Goal: Task Accomplishment & Management: Manage account settings

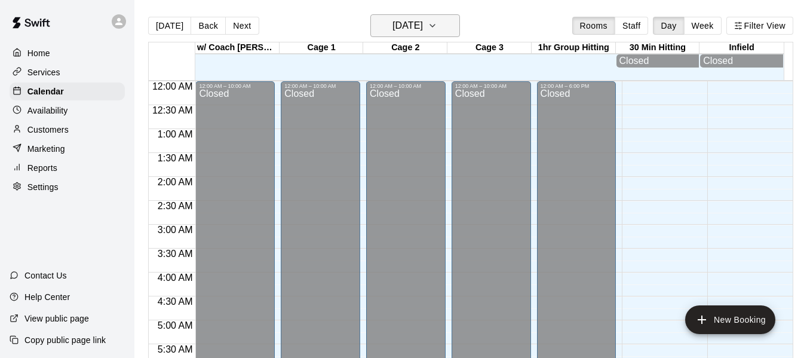
scroll to position [759, 0]
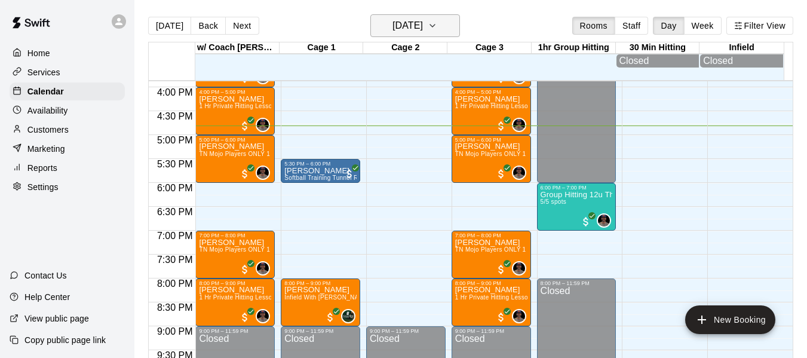
click at [437, 26] on icon "button" at bounding box center [433, 26] width 10 height 14
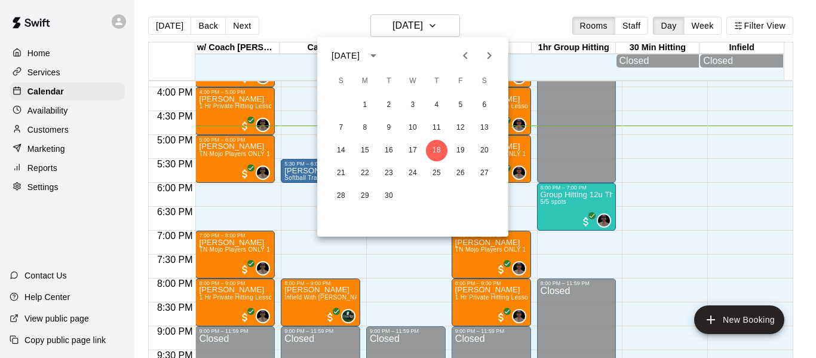
click at [491, 55] on icon "Next month" at bounding box center [489, 55] width 4 height 7
click at [493, 57] on icon "Next month" at bounding box center [489, 55] width 14 height 14
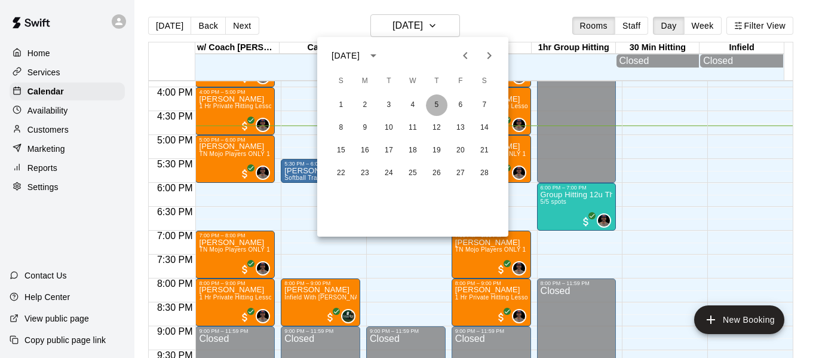
click at [436, 99] on button "5" at bounding box center [437, 105] width 22 height 22
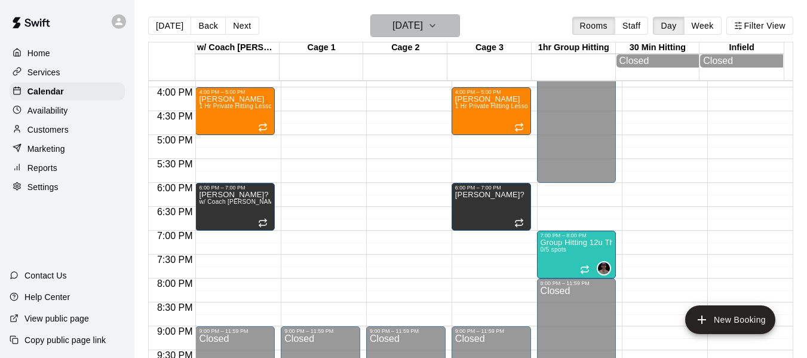
click at [437, 22] on icon "button" at bounding box center [433, 26] width 10 height 14
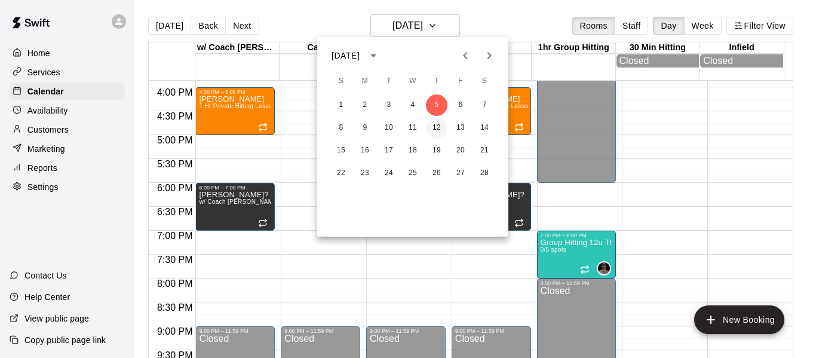
click at [435, 126] on button "12" at bounding box center [437, 128] width 22 height 22
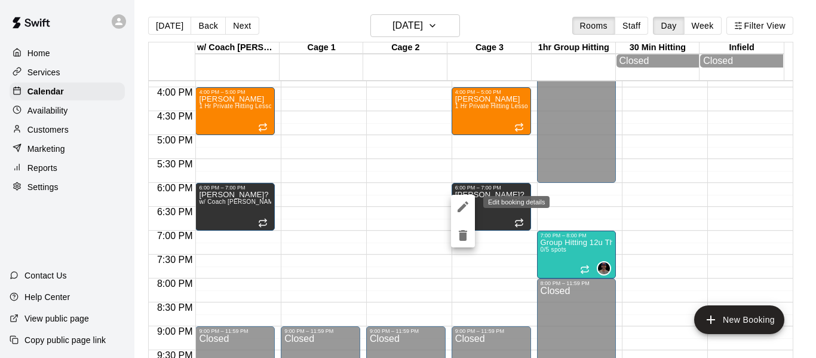
click at [464, 204] on icon "edit" at bounding box center [463, 206] width 11 height 11
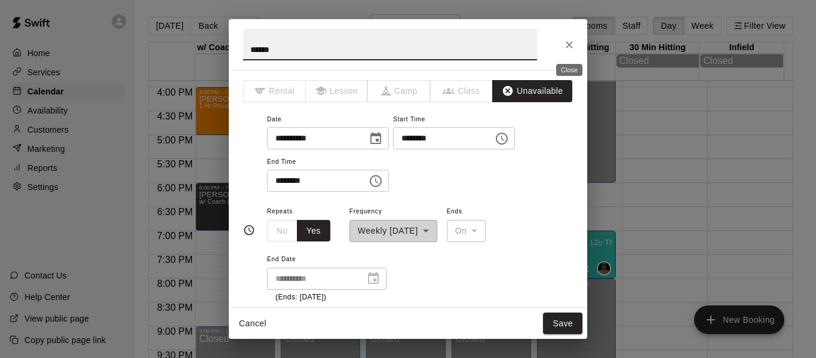
click at [572, 41] on icon "Close" at bounding box center [569, 45] width 12 height 12
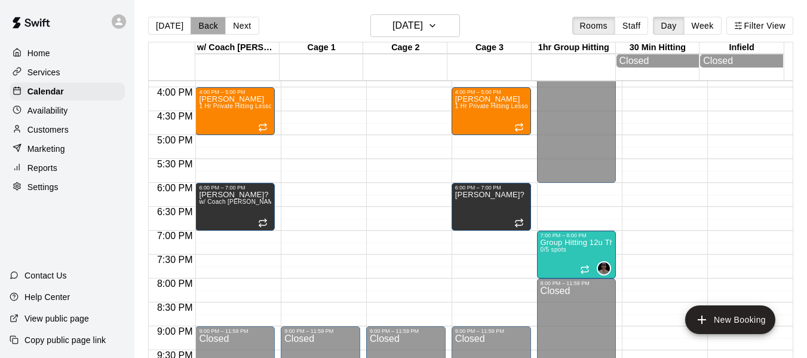
click at [212, 26] on button "Back" at bounding box center [208, 26] width 35 height 18
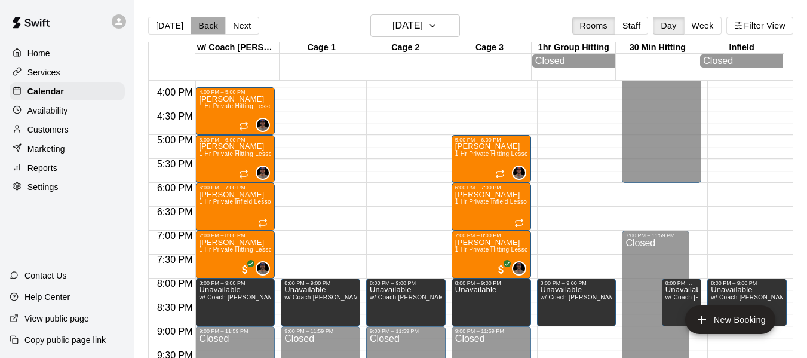
click at [212, 26] on button "Back" at bounding box center [208, 26] width 35 height 18
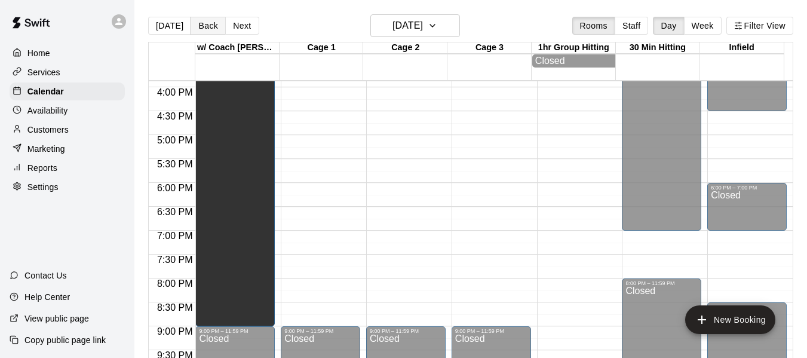
click at [212, 26] on button "Back" at bounding box center [208, 26] width 35 height 18
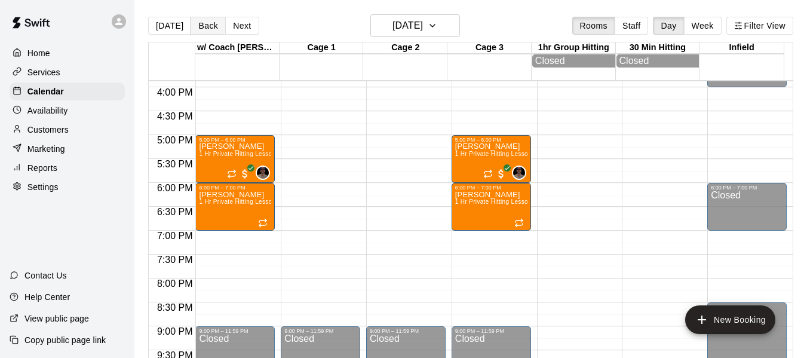
click at [212, 26] on button "Back" at bounding box center [208, 26] width 35 height 18
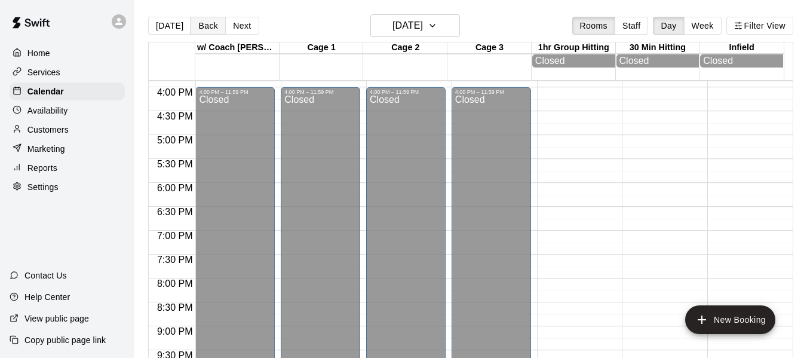
click at [212, 26] on button "Back" at bounding box center [208, 26] width 35 height 18
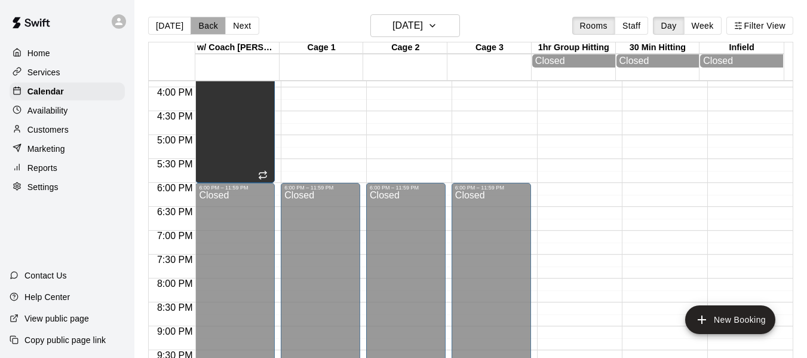
click at [212, 26] on button "Back" at bounding box center [208, 26] width 35 height 18
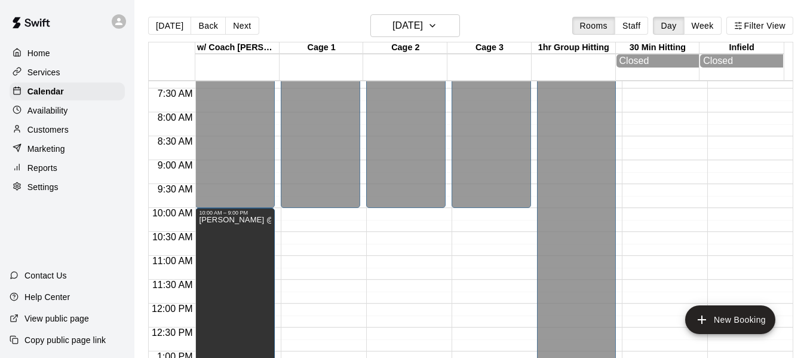
scroll to position [340, 0]
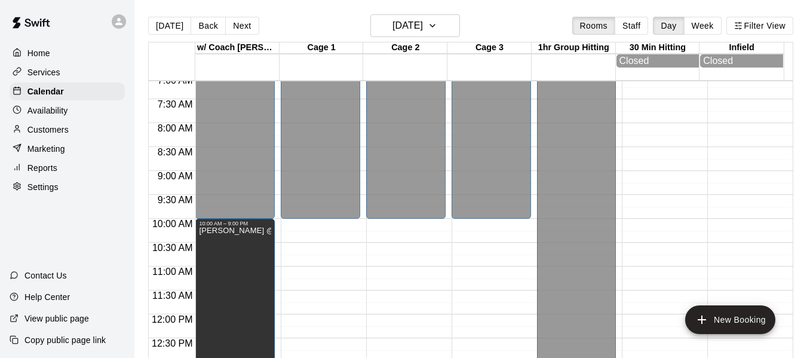
click at [548, 22] on div "[DATE] Back [DATE][DATE] Rooms Staff Day Week Filter View" at bounding box center [470, 27] width 645 height 27
click at [160, 22] on button "[DATE]" at bounding box center [169, 26] width 43 height 18
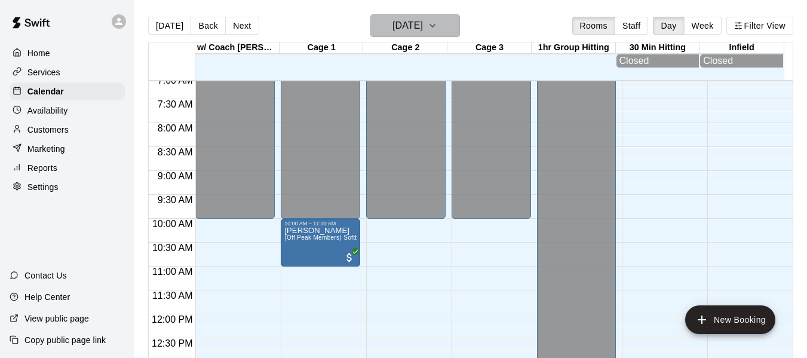
click at [437, 23] on icon "button" at bounding box center [433, 26] width 10 height 14
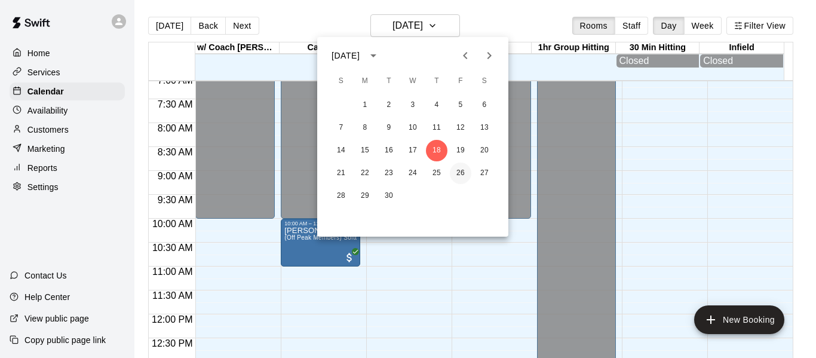
click at [462, 171] on button "26" at bounding box center [461, 173] width 22 height 22
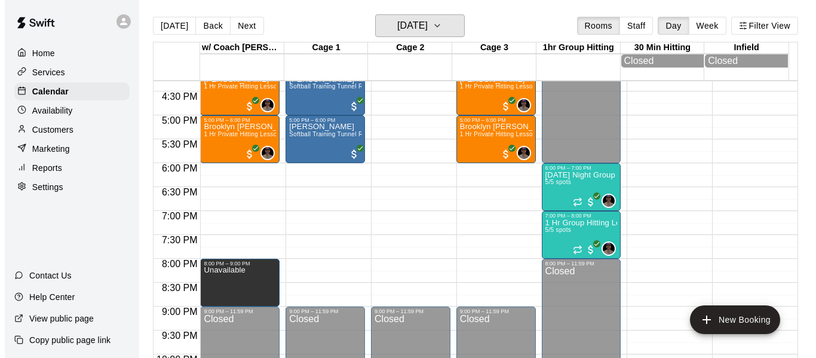
scroll to position [798, 0]
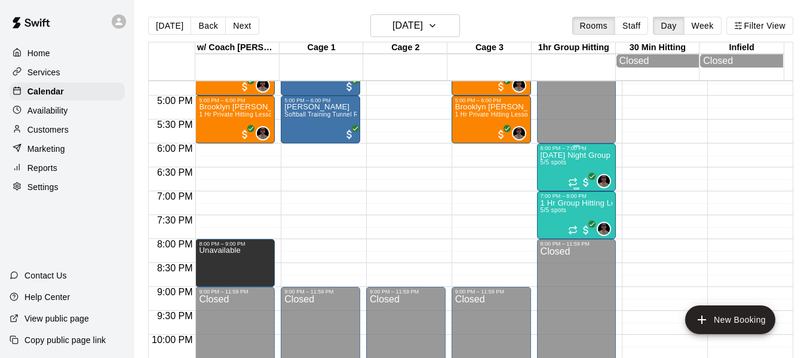
click at [561, 155] on p "[DATE] Night Group Hitting High School Ages" at bounding box center [577, 155] width 72 height 0
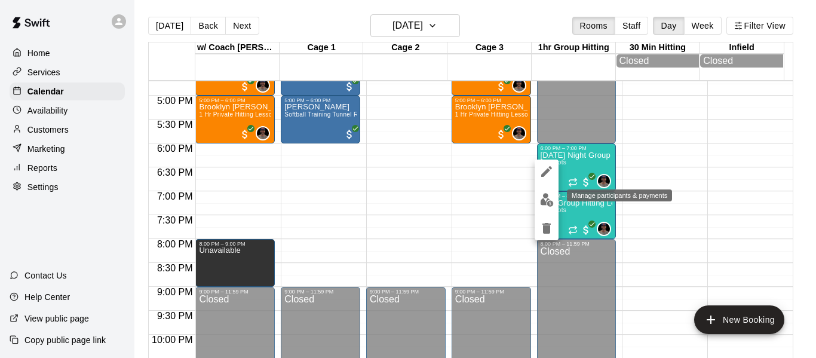
click at [540, 200] on img "edit" at bounding box center [547, 200] width 14 height 14
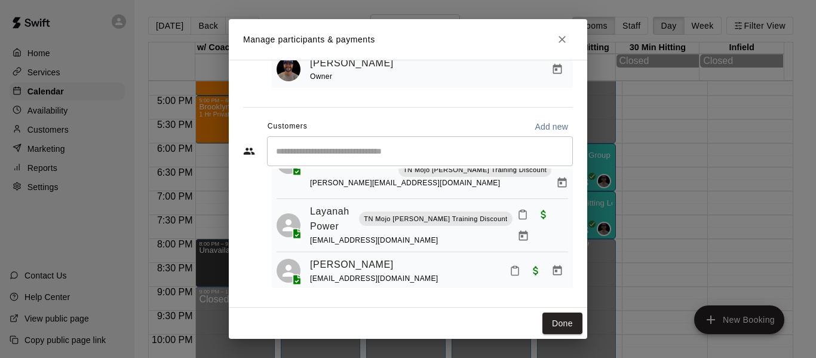
scroll to position [195, 0]
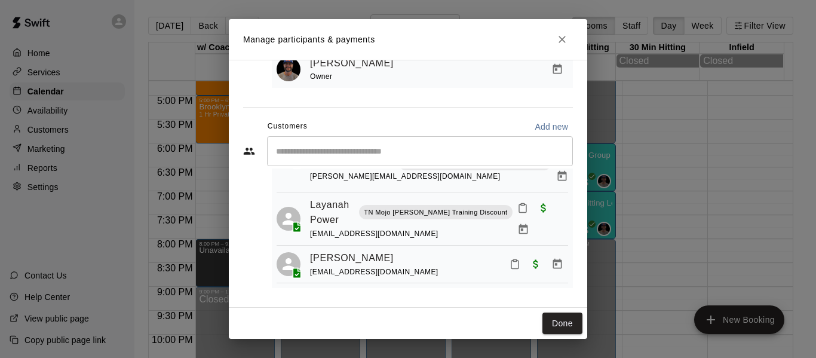
click at [564, 38] on icon "Close" at bounding box center [562, 39] width 12 height 12
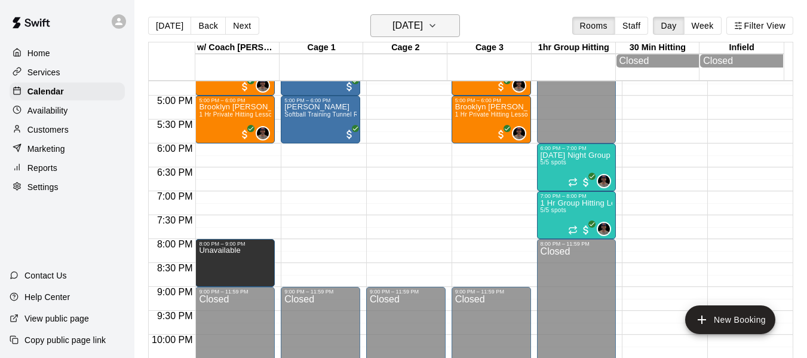
click at [437, 29] on icon "button" at bounding box center [433, 26] width 10 height 14
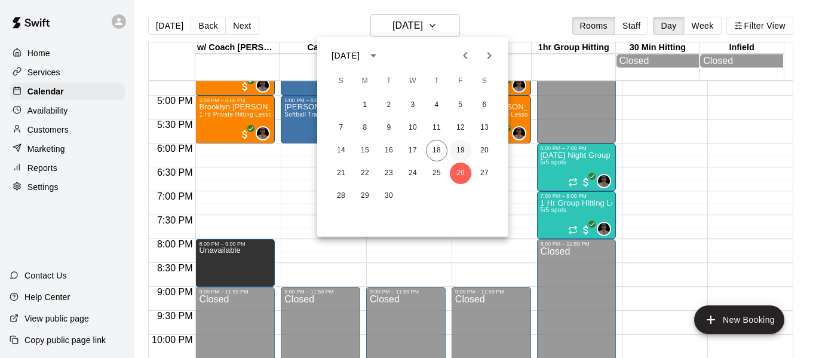
click at [464, 146] on button "19" at bounding box center [461, 151] width 22 height 22
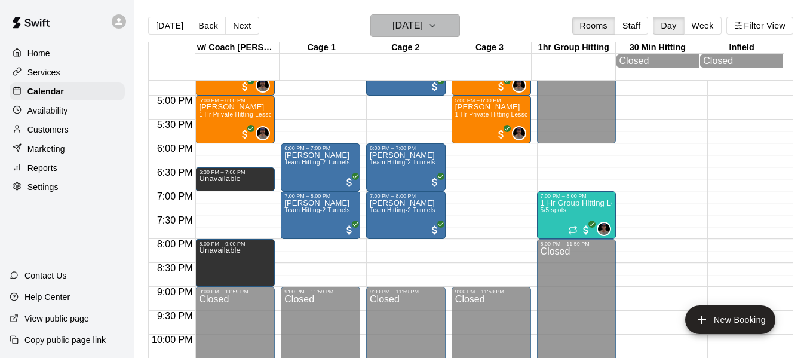
click at [451, 25] on button "[DATE]" at bounding box center [415, 25] width 90 height 23
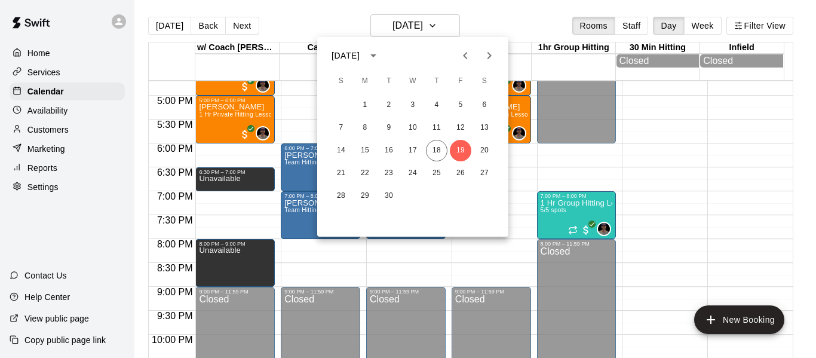
click at [489, 54] on icon "Next month" at bounding box center [489, 55] width 4 height 7
click at [462, 102] on button "3" at bounding box center [461, 105] width 22 height 22
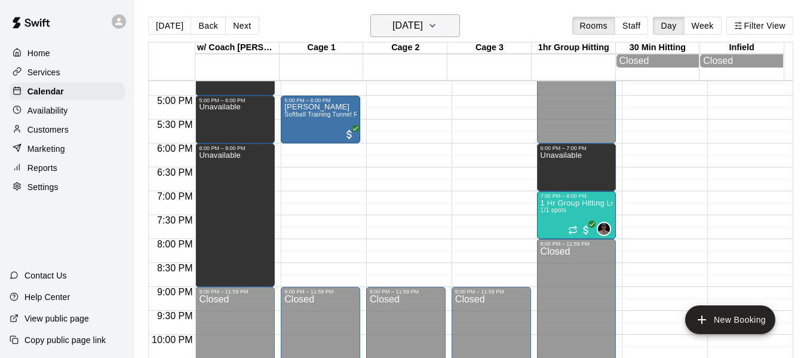
click at [448, 17] on button "[DATE]" at bounding box center [415, 25] width 90 height 23
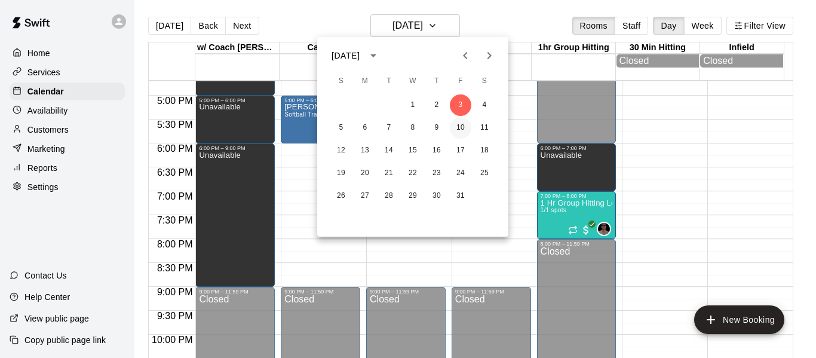
click at [459, 131] on button "10" at bounding box center [461, 128] width 22 height 22
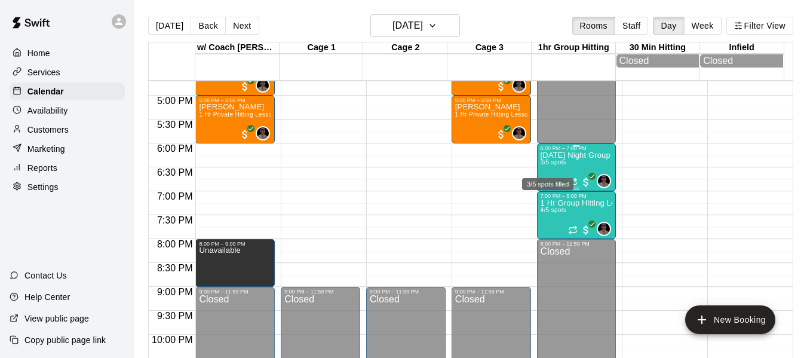
click at [556, 163] on span "3/5 spots" at bounding box center [554, 162] width 26 height 7
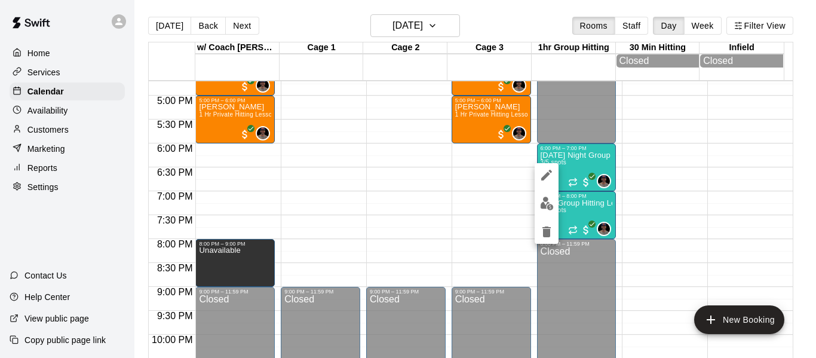
click at [567, 163] on div at bounding box center [408, 179] width 816 height 358
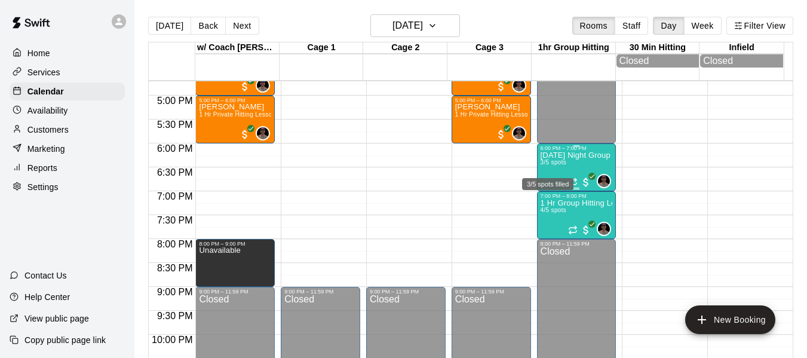
click at [548, 165] on span "3/5 spots" at bounding box center [554, 162] width 26 height 7
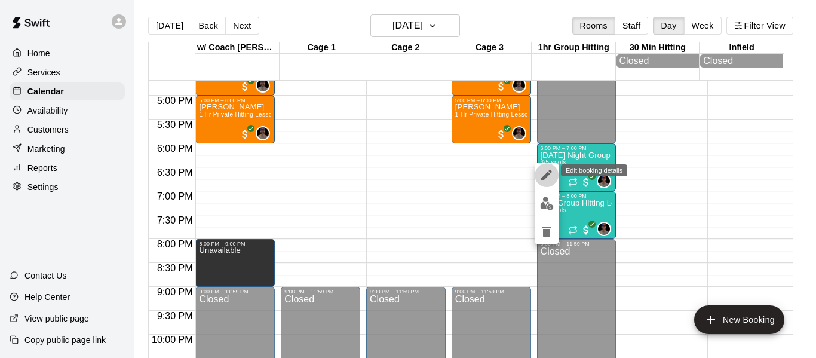
click at [545, 171] on icon "edit" at bounding box center [546, 175] width 14 height 14
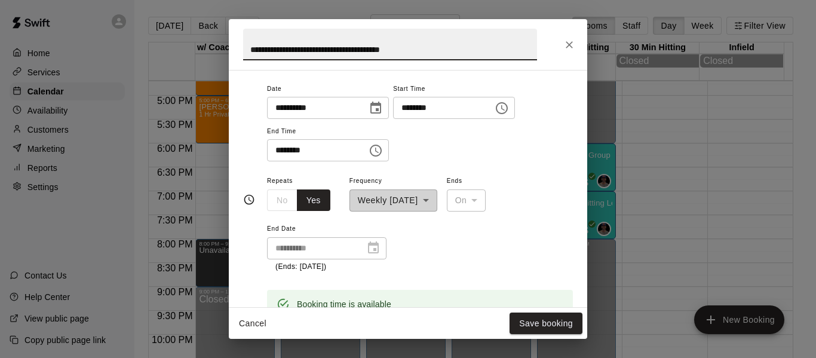
scroll to position [159, 0]
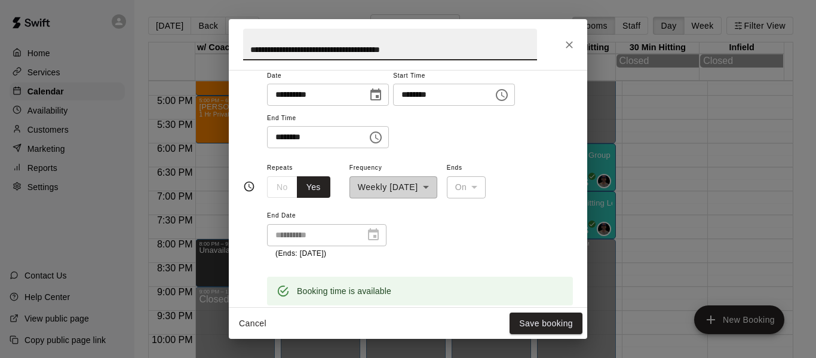
click at [568, 41] on icon "Close" at bounding box center [569, 45] width 12 height 12
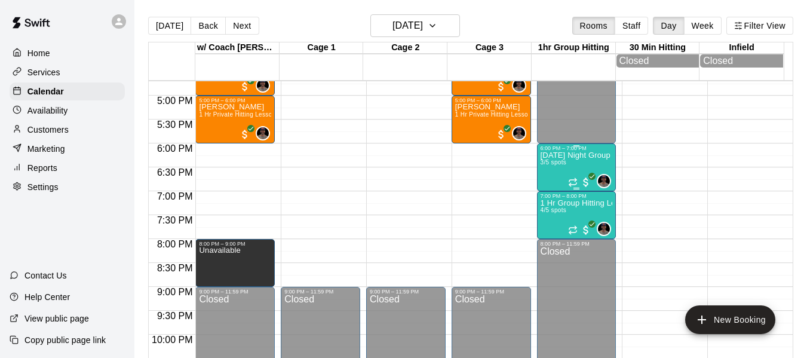
click at [555, 183] on div "[DATE] Night Group Hitting High School Ages [DEMOGRAPHIC_DATA]/5 spots" at bounding box center [577, 330] width 72 height 358
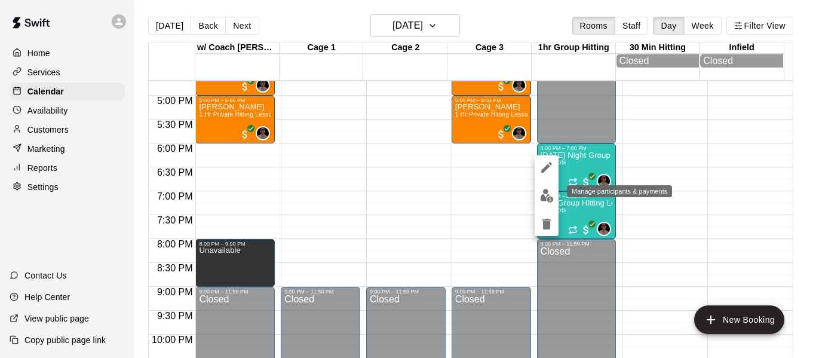
click at [548, 200] on img "edit" at bounding box center [547, 196] width 14 height 14
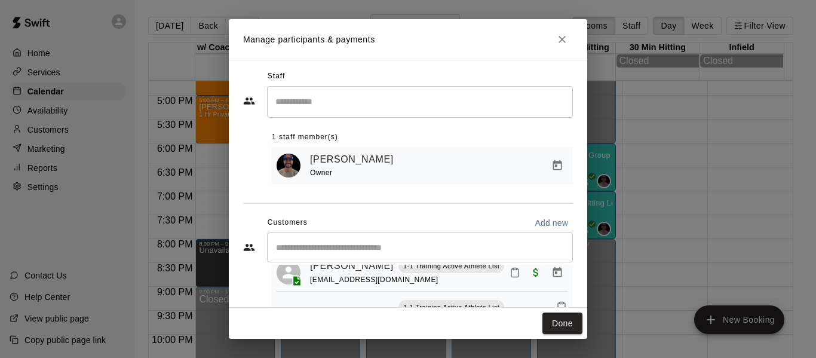
scroll to position [0, 0]
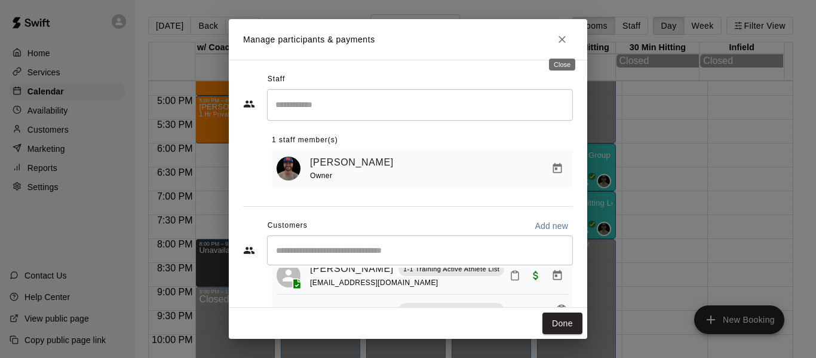
click at [567, 38] on icon "Close" at bounding box center [562, 39] width 12 height 12
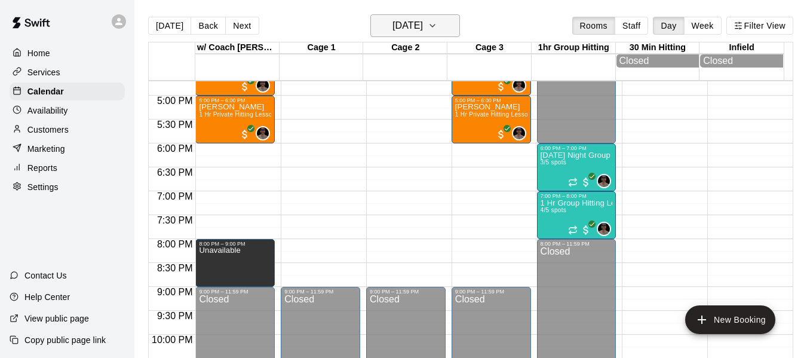
click at [437, 27] on icon "button" at bounding box center [433, 26] width 10 height 14
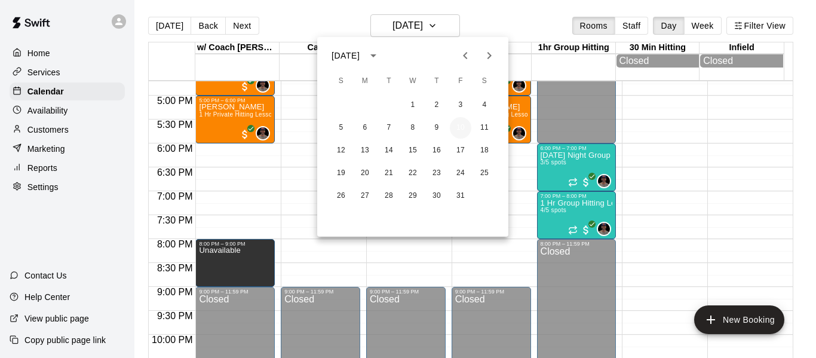
click at [462, 131] on button "10" at bounding box center [461, 128] width 22 height 22
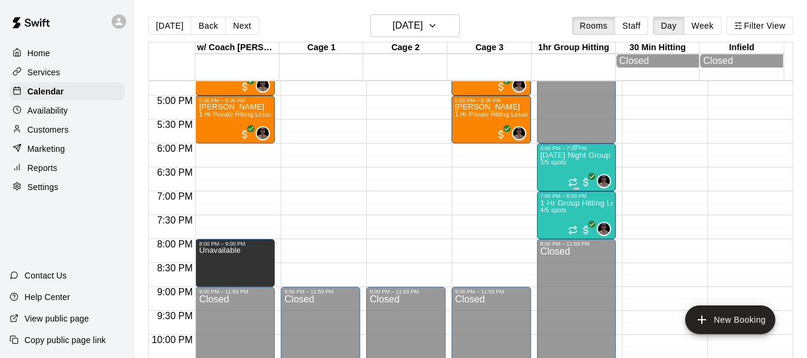
click at [548, 179] on div "[DATE] Night Group Hitting High School Ages [DEMOGRAPHIC_DATA]/5 spots" at bounding box center [577, 330] width 72 height 358
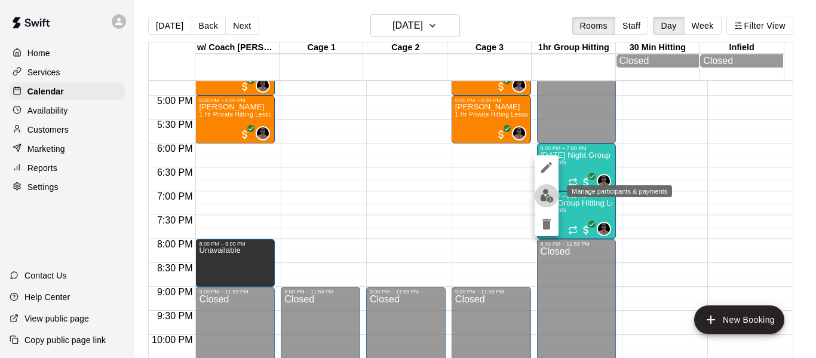
click at [544, 197] on img "edit" at bounding box center [547, 196] width 14 height 14
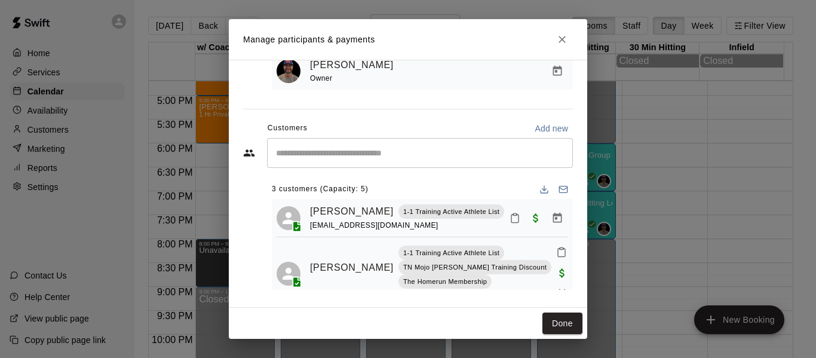
scroll to position [100, 0]
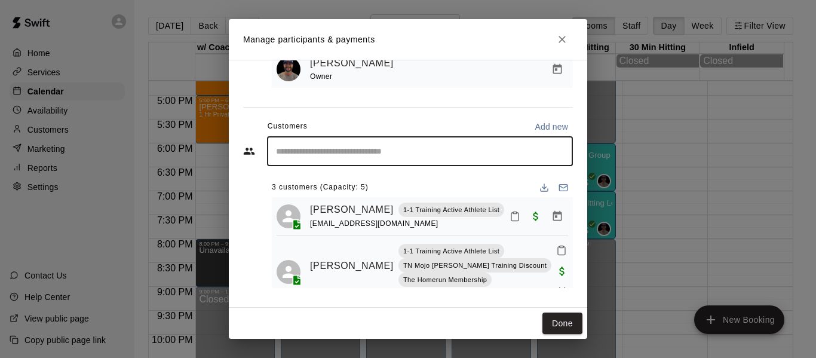
click at [374, 157] on input "Start typing to search customers..." at bounding box center [419, 151] width 295 height 12
type input "*****"
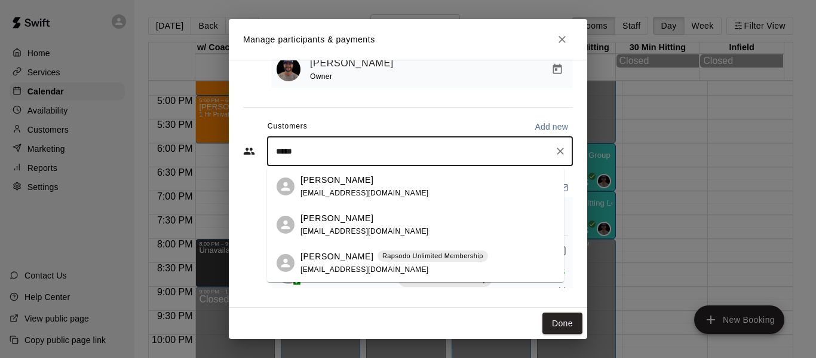
click at [346, 265] on span "[EMAIL_ADDRESS][DOMAIN_NAME]" at bounding box center [364, 269] width 128 height 8
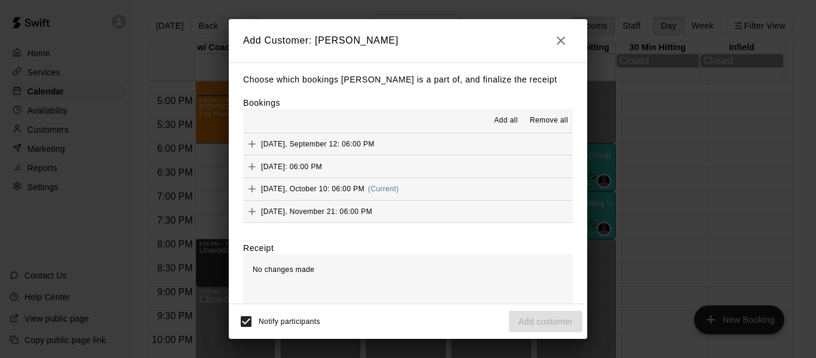
click at [459, 190] on button "[DATE], October 10: 06:00 PM (Current)" at bounding box center [408, 189] width 330 height 22
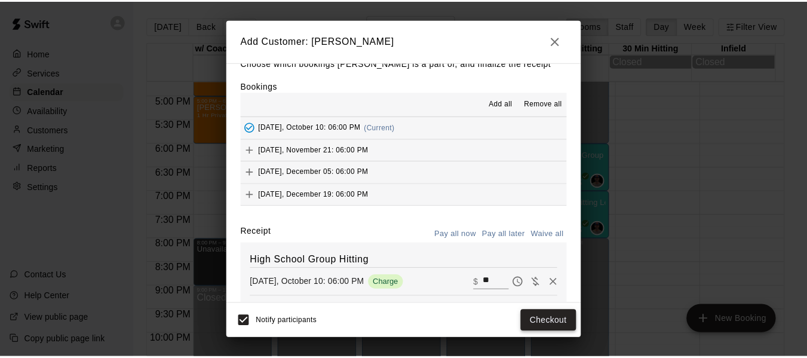
scroll to position [40, 0]
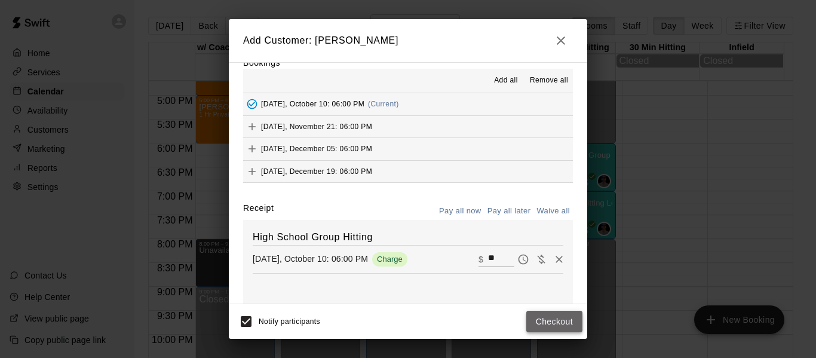
click at [549, 320] on button "Checkout" at bounding box center [554, 322] width 56 height 22
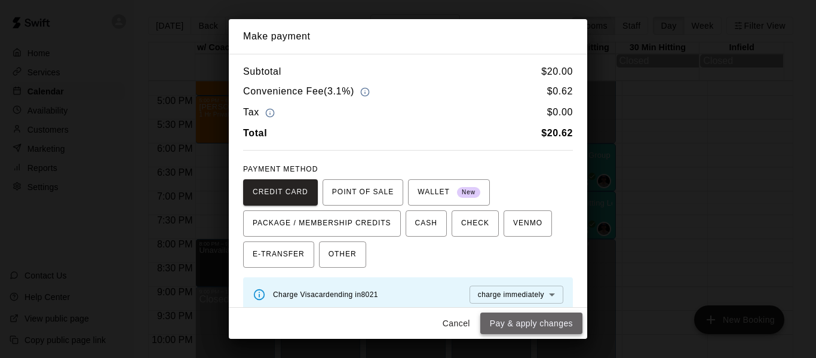
click at [518, 326] on button "Pay & apply changes" at bounding box center [531, 323] width 102 height 22
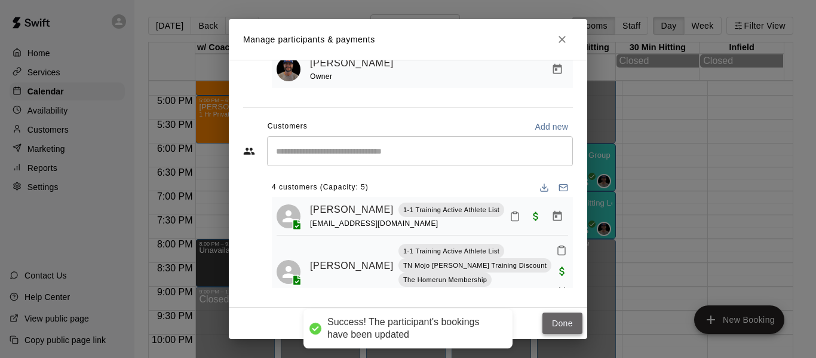
click at [556, 323] on button "Done" at bounding box center [562, 323] width 40 height 22
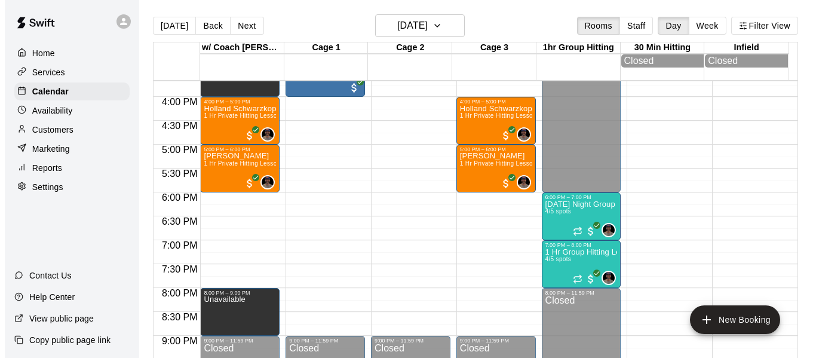
scroll to position [738, 0]
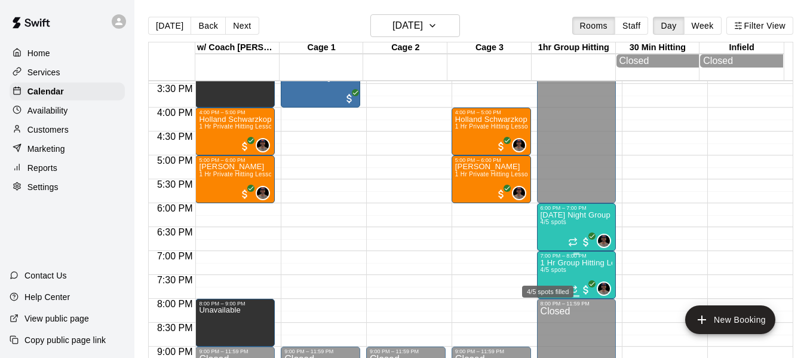
click at [548, 273] on span "4/5 spots" at bounding box center [554, 269] width 26 height 7
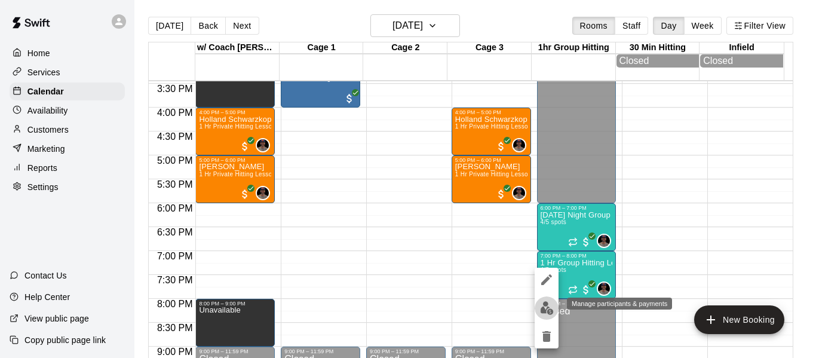
click at [549, 309] on img "edit" at bounding box center [547, 308] width 14 height 14
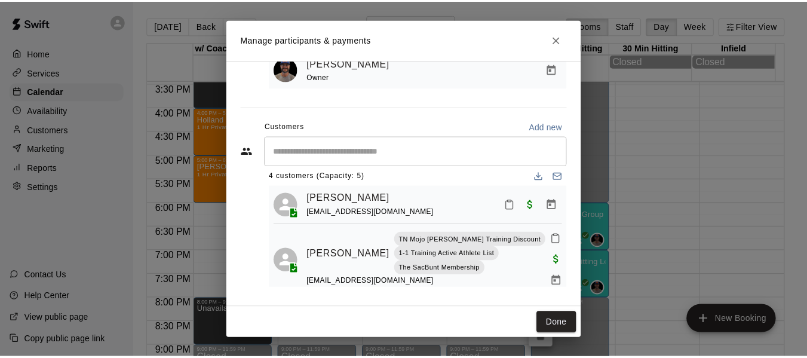
scroll to position [2, 0]
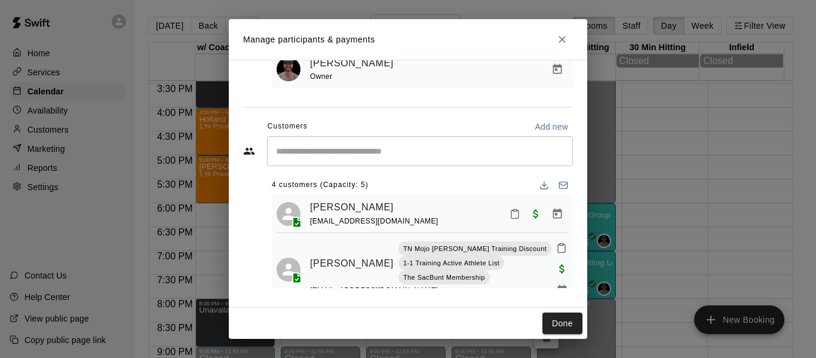
click at [564, 39] on icon "Close" at bounding box center [562, 39] width 12 height 12
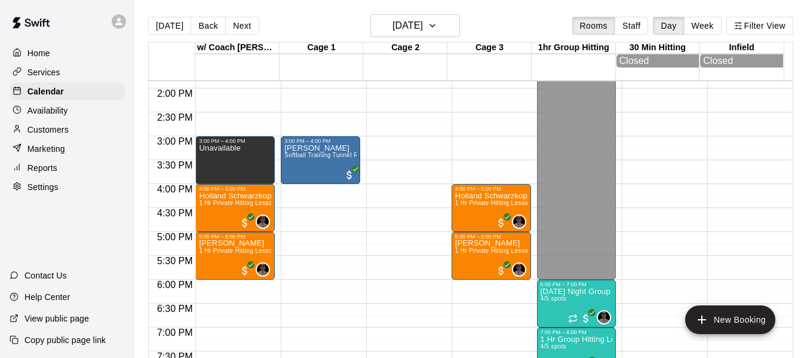
scroll to position [659, 0]
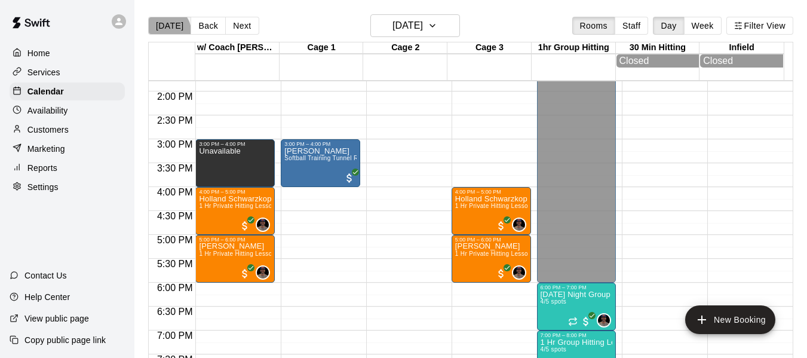
click at [166, 31] on button "[DATE]" at bounding box center [169, 26] width 43 height 18
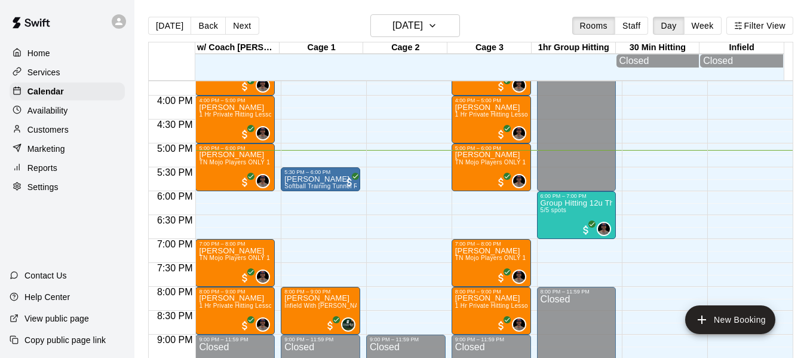
scroll to position [798, 0]
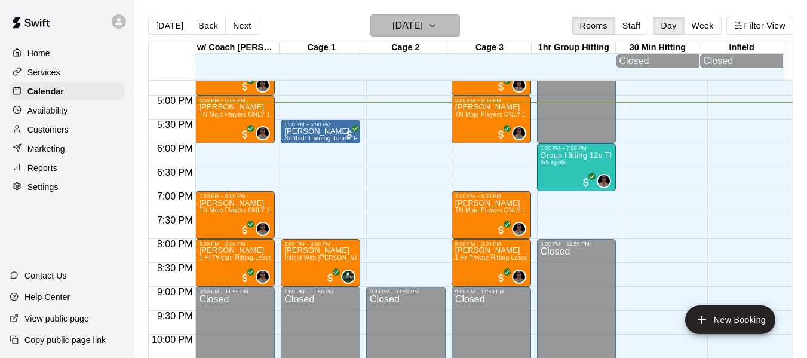
click at [437, 24] on icon "button" at bounding box center [433, 26] width 10 height 14
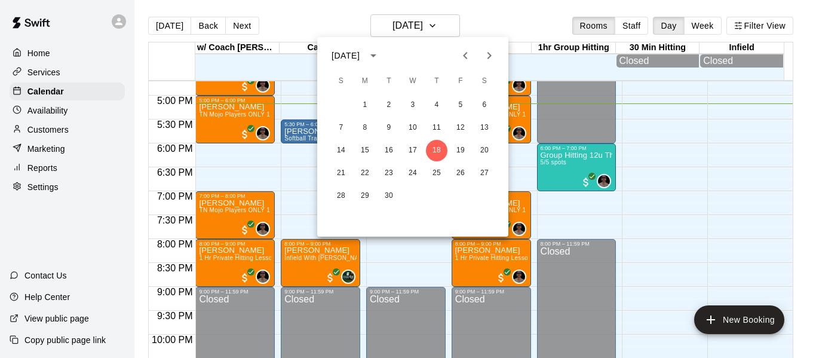
click at [495, 20] on div at bounding box center [408, 179] width 816 height 358
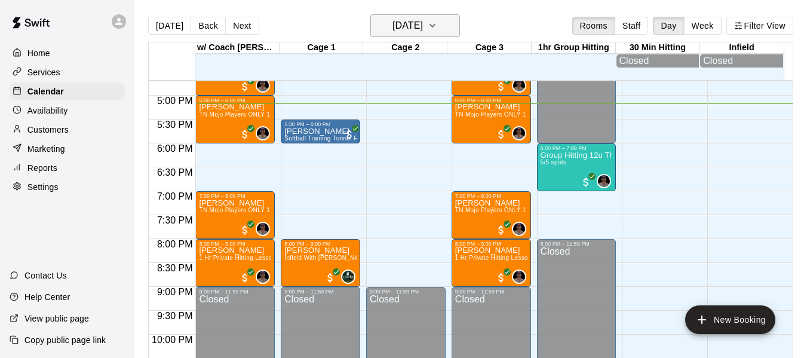
click at [435, 26] on icon "button" at bounding box center [432, 25] width 5 height 2
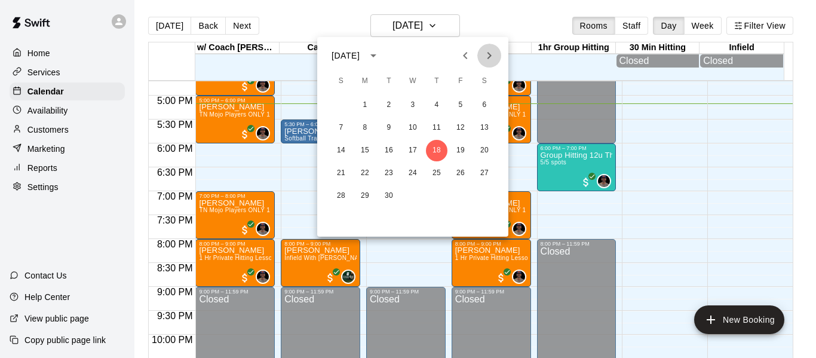
click at [484, 59] on icon "Next month" at bounding box center [489, 55] width 14 height 14
click at [367, 128] on button "6" at bounding box center [365, 128] width 22 height 22
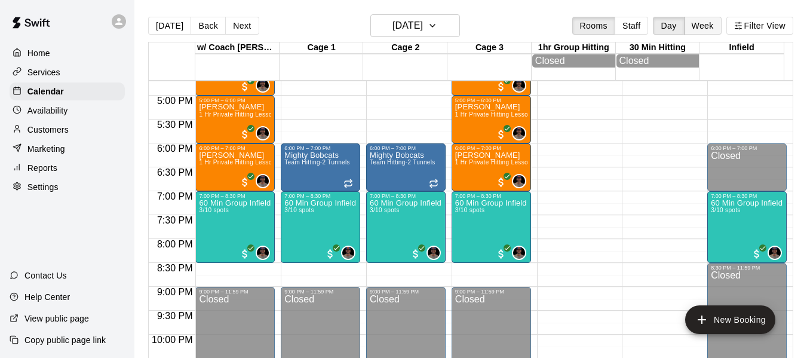
click at [702, 27] on button "Week" at bounding box center [703, 26] width 38 height 18
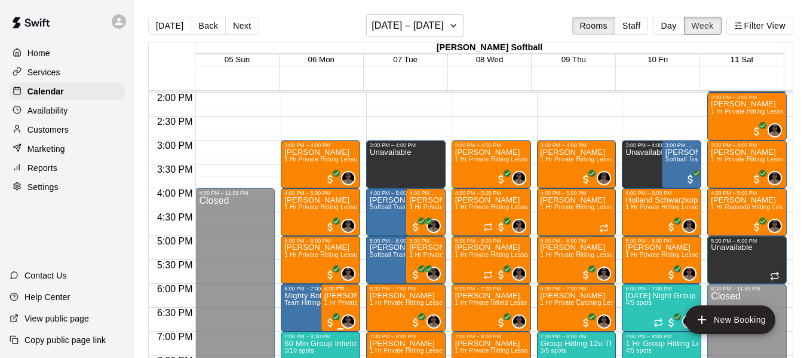
scroll to position [662, 0]
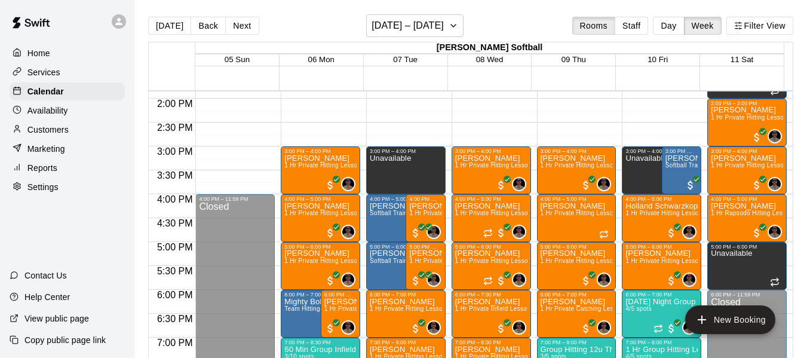
drag, startPoint x: 234, startPoint y: 28, endPoint x: 292, endPoint y: 40, distance: 59.7
click at [234, 28] on button "Next" at bounding box center [241, 26] width 33 height 18
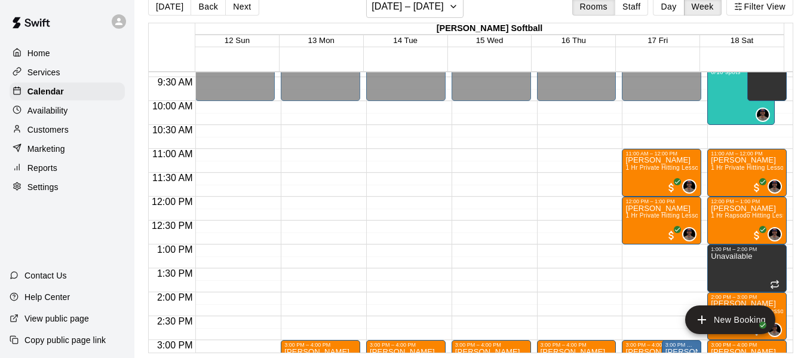
scroll to position [443, 0]
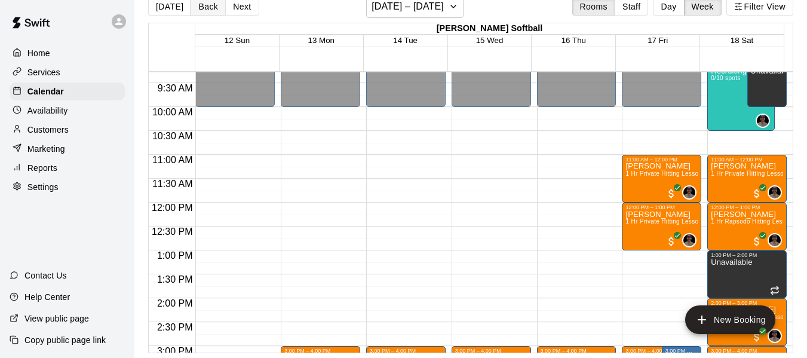
click at [213, 7] on button "Back" at bounding box center [208, 7] width 35 height 18
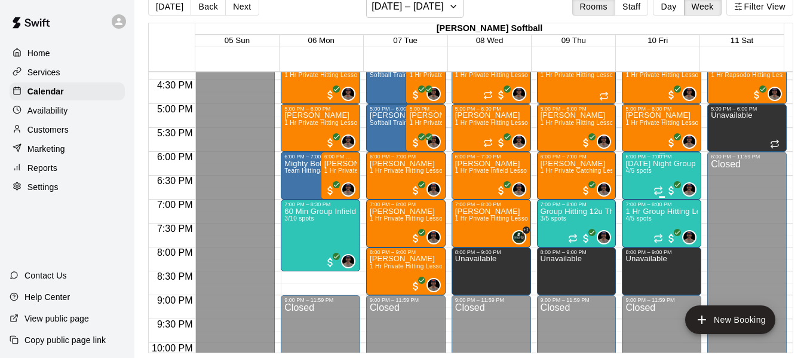
scroll to position [781, 0]
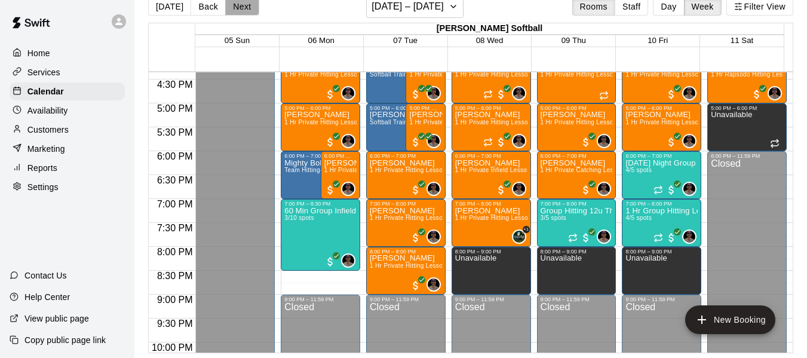
click at [241, 8] on button "Next" at bounding box center [241, 7] width 33 height 18
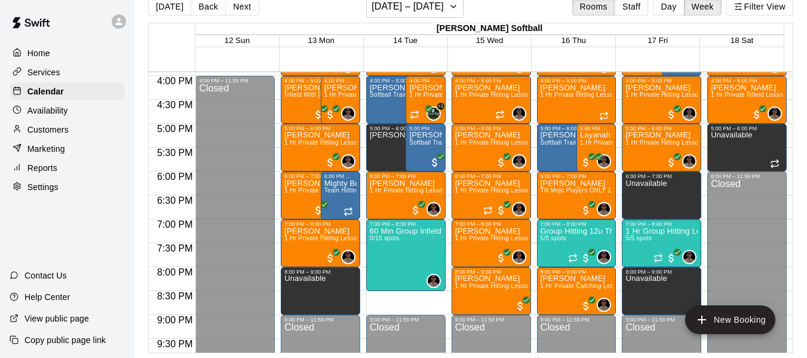
scroll to position [762, 0]
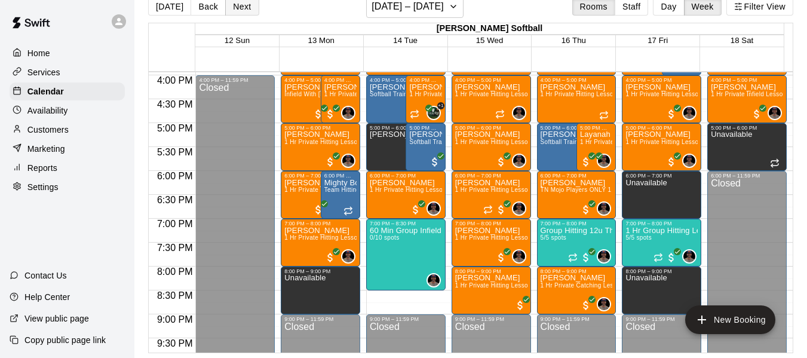
click at [247, 6] on button "Next" at bounding box center [241, 7] width 33 height 18
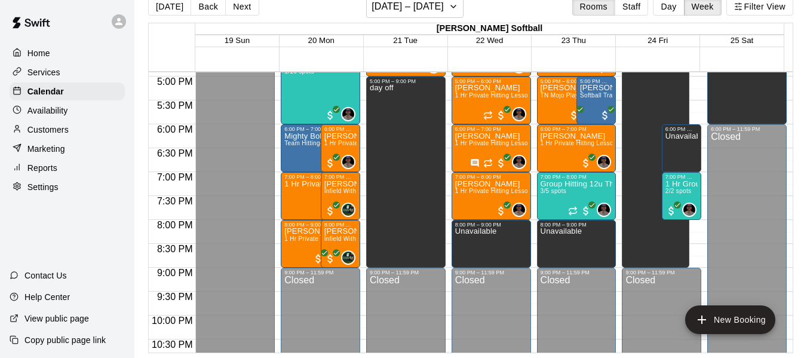
scroll to position [821, 0]
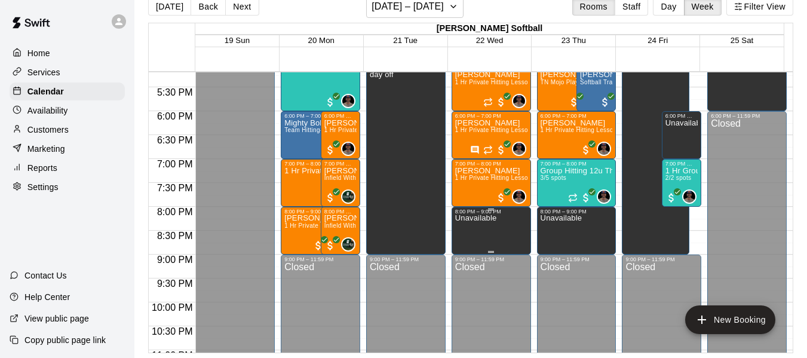
click at [483, 218] on p "Unavailable" at bounding box center [475, 218] width 41 height 0
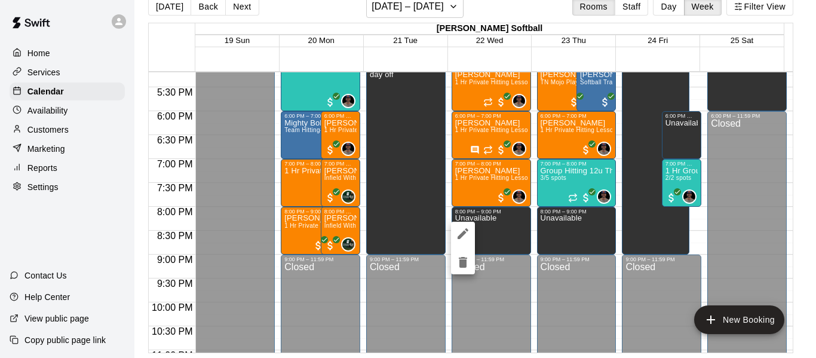
click at [465, 263] on icon "delete" at bounding box center [463, 262] width 8 height 11
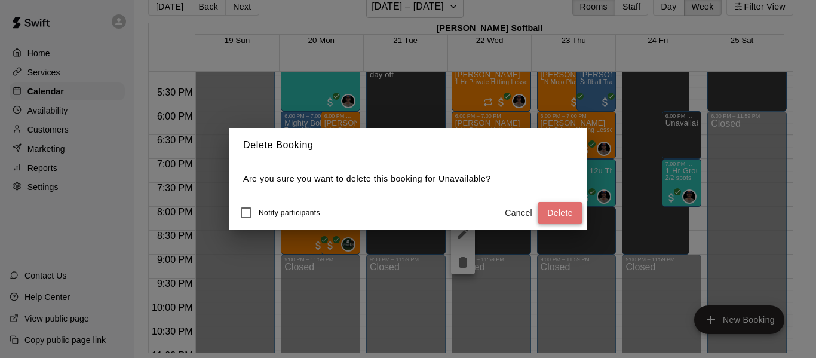
click at [572, 213] on button "Delete" at bounding box center [560, 213] width 45 height 22
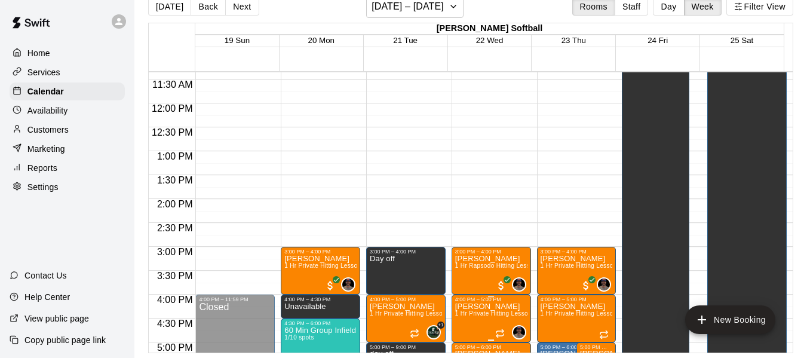
scroll to position [523, 0]
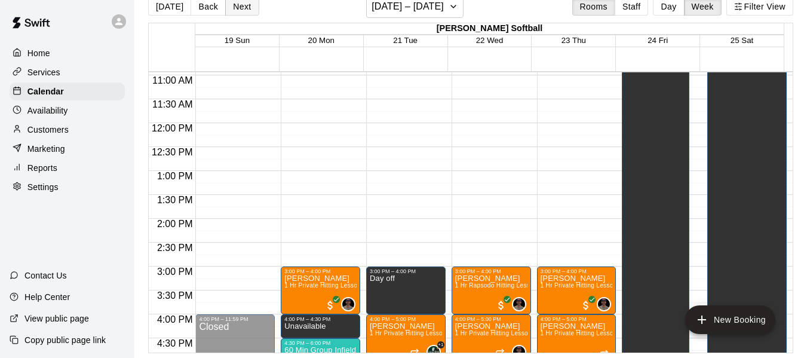
click at [247, 7] on button "Next" at bounding box center [241, 7] width 33 height 18
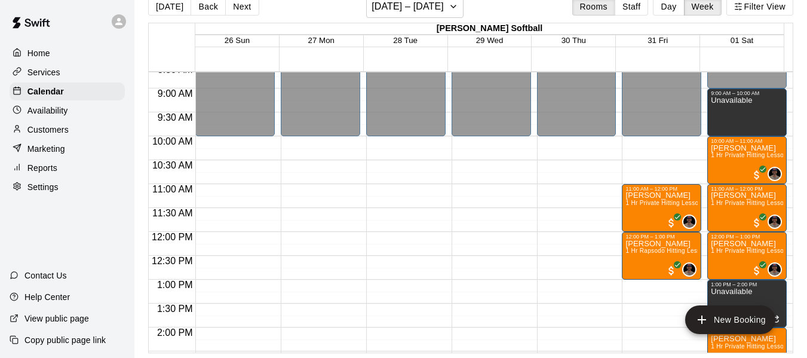
scroll to position [403, 0]
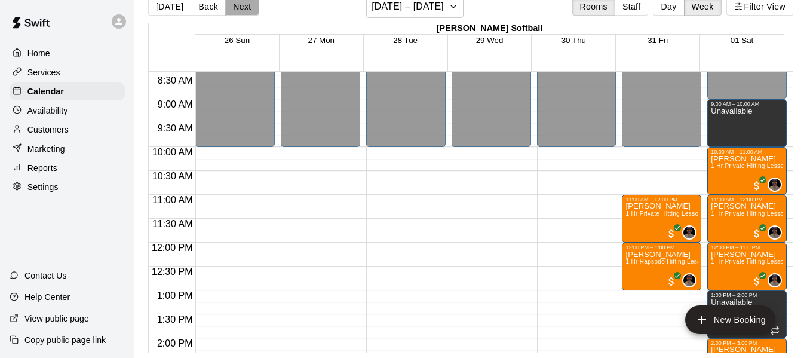
click at [241, 5] on button "Next" at bounding box center [241, 7] width 33 height 18
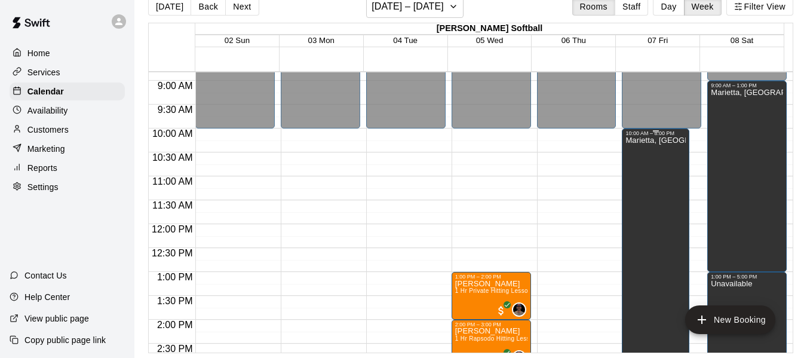
scroll to position [383, 0]
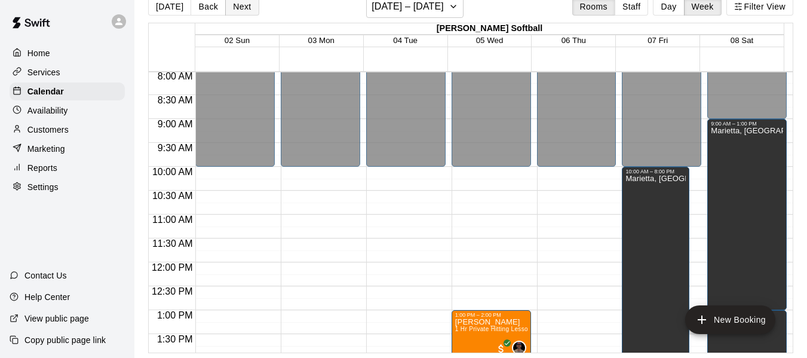
click at [250, 10] on button "Next" at bounding box center [241, 7] width 33 height 18
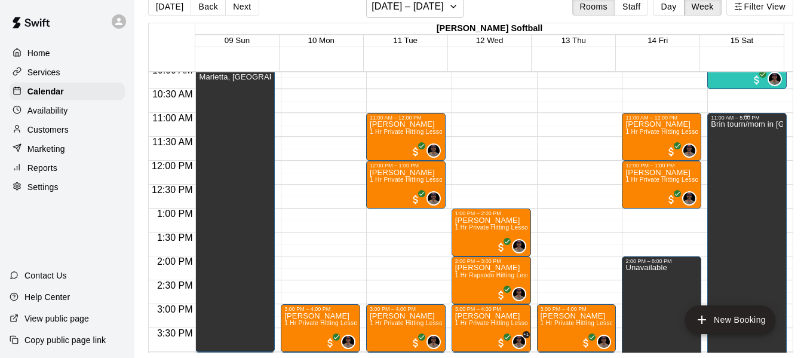
scroll to position [483, 0]
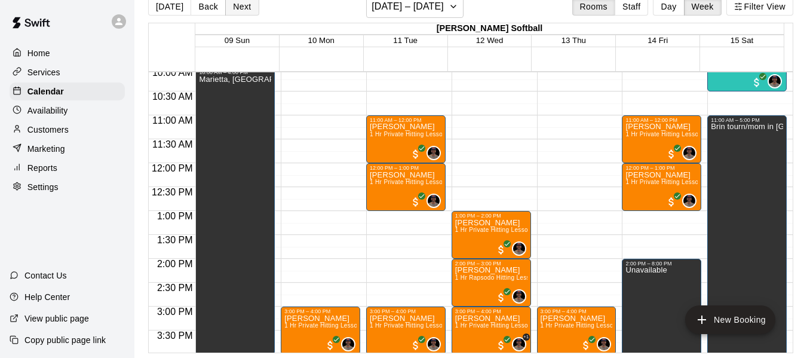
click at [240, 8] on button "Next" at bounding box center [241, 7] width 33 height 18
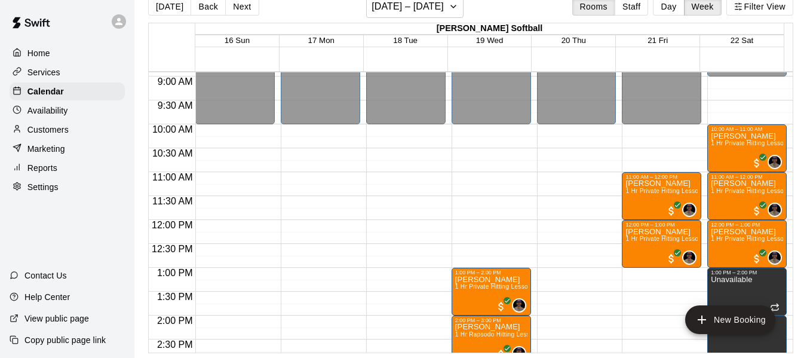
scroll to position [443, 0]
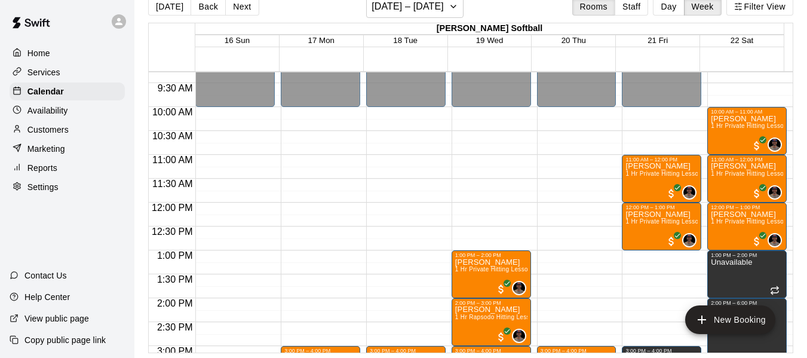
click at [58, 116] on p "Availability" at bounding box center [47, 111] width 41 height 12
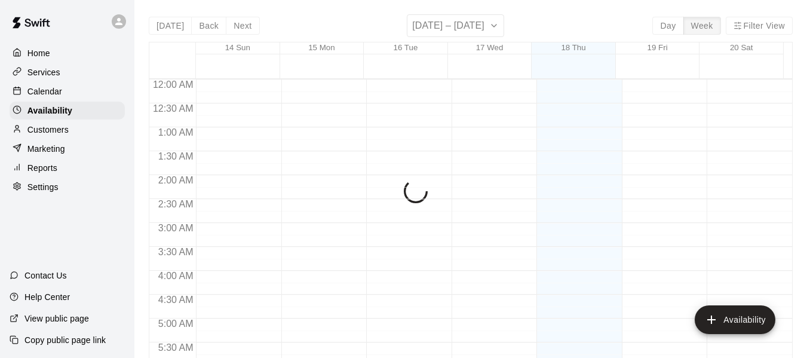
scroll to position [828, 0]
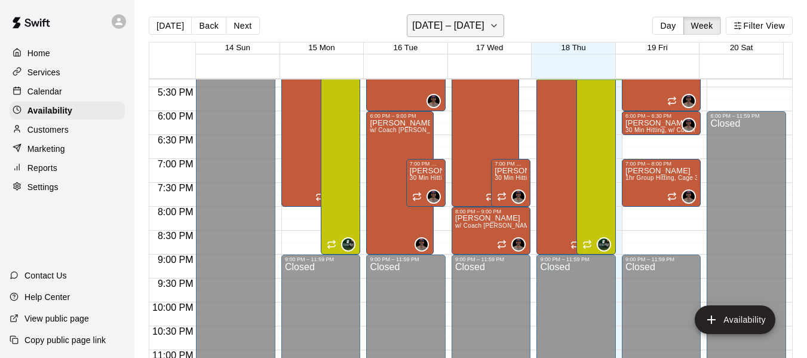
click at [503, 26] on button "[DATE] – [DATE]" at bounding box center [455, 25] width 97 height 23
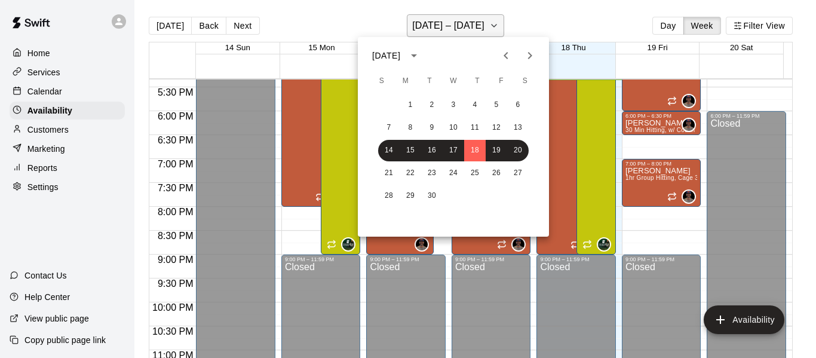
click at [503, 26] on div at bounding box center [408, 179] width 816 height 358
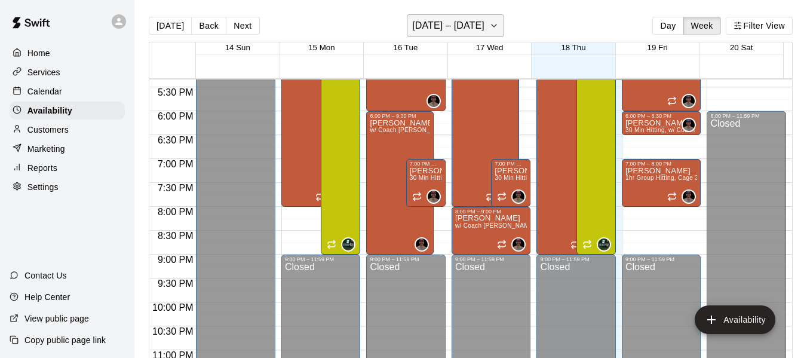
click at [503, 26] on button "[DATE] – [DATE]" at bounding box center [455, 25] width 97 height 23
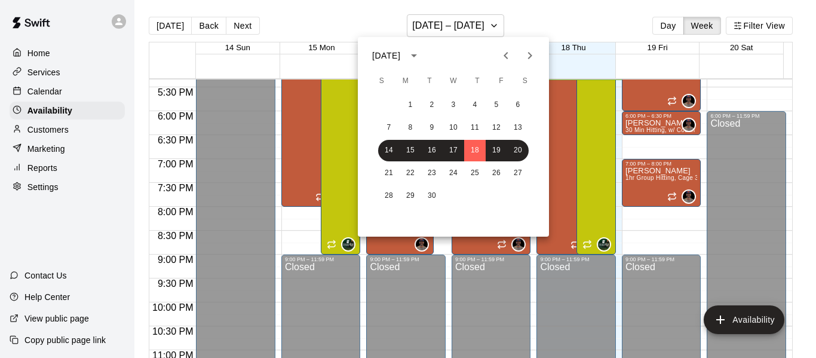
click at [521, 57] on button "Next month" at bounding box center [530, 56] width 24 height 24
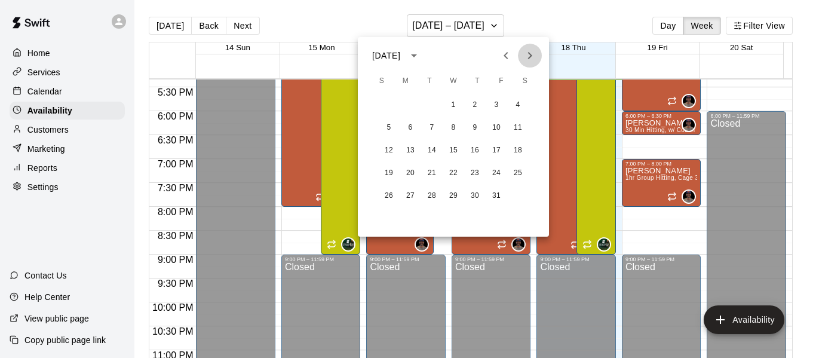
click at [522, 56] on button "Next month" at bounding box center [530, 56] width 24 height 24
click at [521, 172] on button "22" at bounding box center [518, 173] width 22 height 22
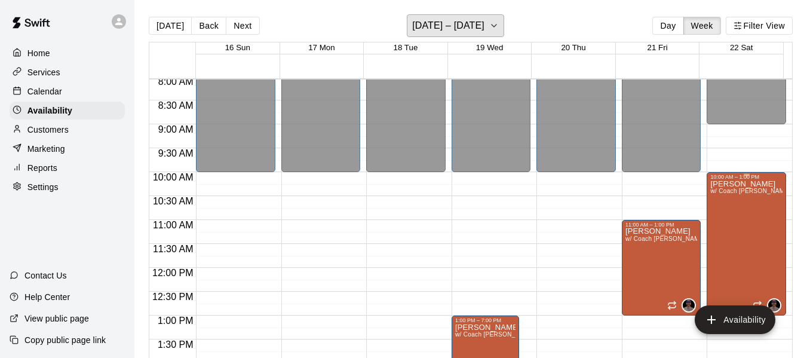
scroll to position [331, 0]
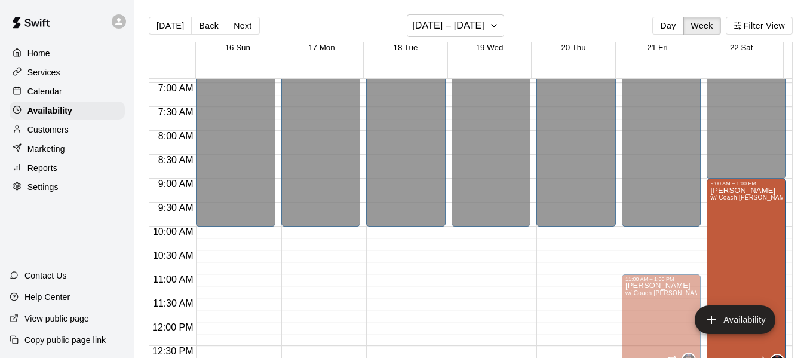
drag, startPoint x: 738, startPoint y: 229, endPoint x: 738, endPoint y: 185, distance: 44.8
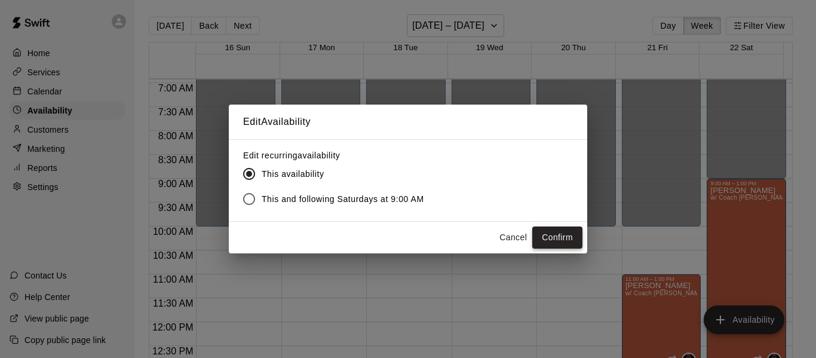
click at [557, 233] on button "Confirm" at bounding box center [557, 237] width 50 height 22
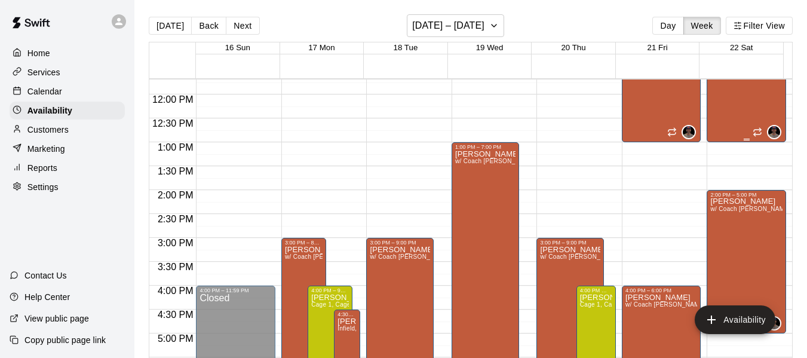
scroll to position [570, 0]
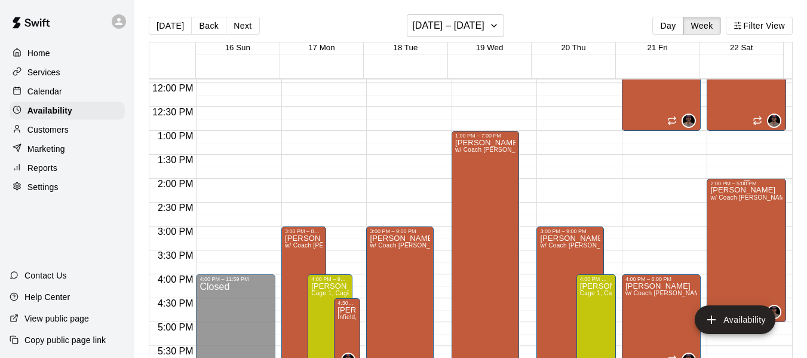
click at [739, 225] on div "[PERSON_NAME] w/ Coach [PERSON_NAME], Cage 3" at bounding box center [746, 365] width 72 height 358
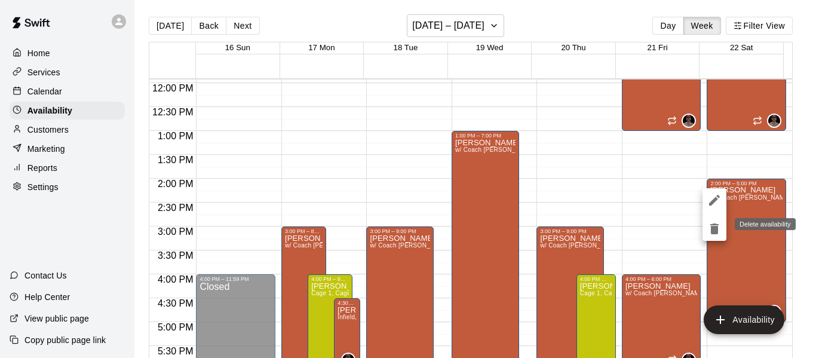
click at [716, 231] on icon "delete" at bounding box center [714, 228] width 8 height 11
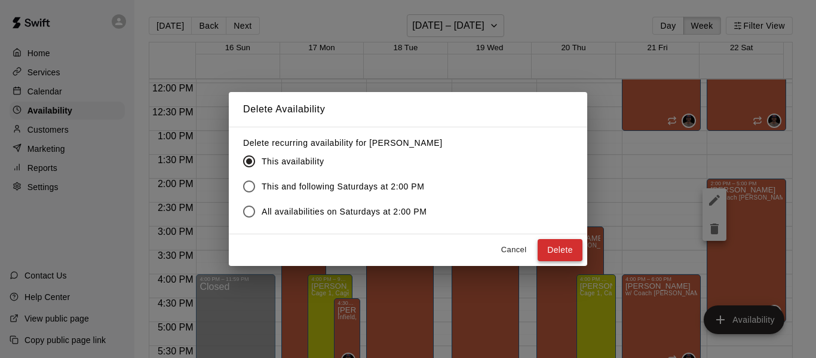
click at [560, 247] on button "Delete" at bounding box center [560, 250] width 45 height 22
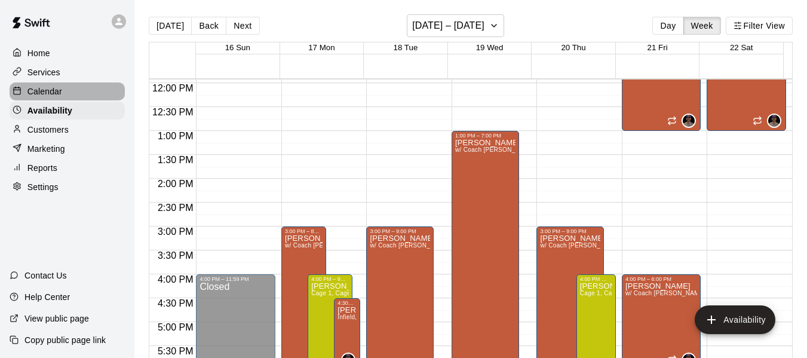
click at [48, 88] on p "Calendar" at bounding box center [44, 91] width 35 height 12
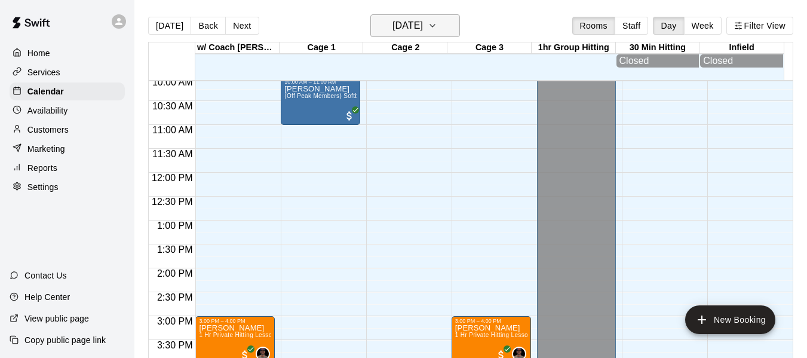
scroll to position [480, 0]
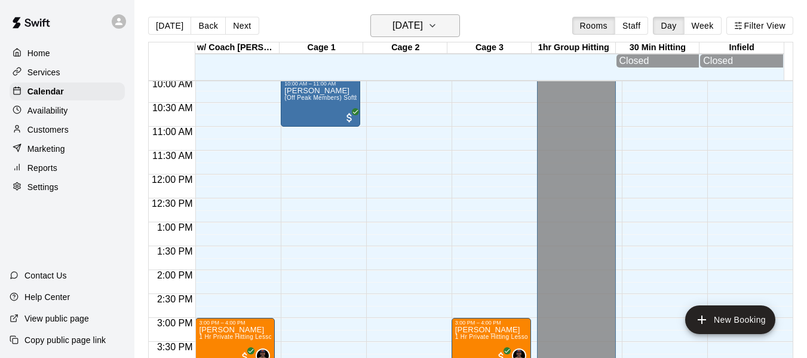
click at [437, 25] on icon "button" at bounding box center [433, 26] width 10 height 14
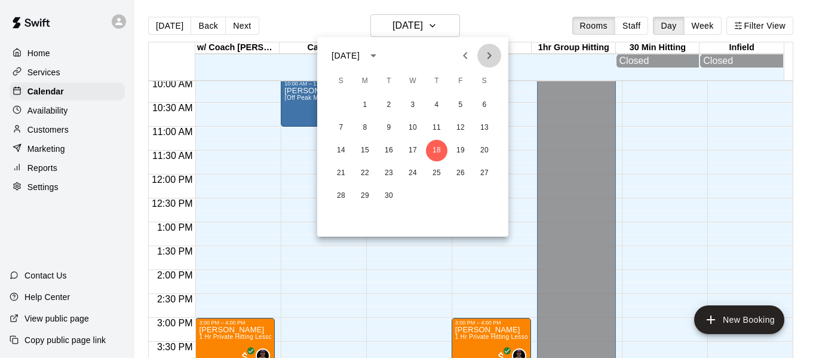
click at [482, 52] on icon "Next month" at bounding box center [489, 55] width 14 height 14
click at [481, 169] on button "22" at bounding box center [485, 173] width 22 height 22
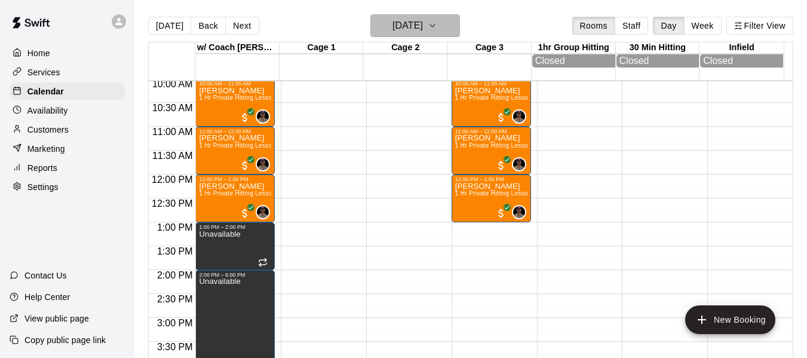
click at [437, 22] on icon "button" at bounding box center [433, 26] width 10 height 14
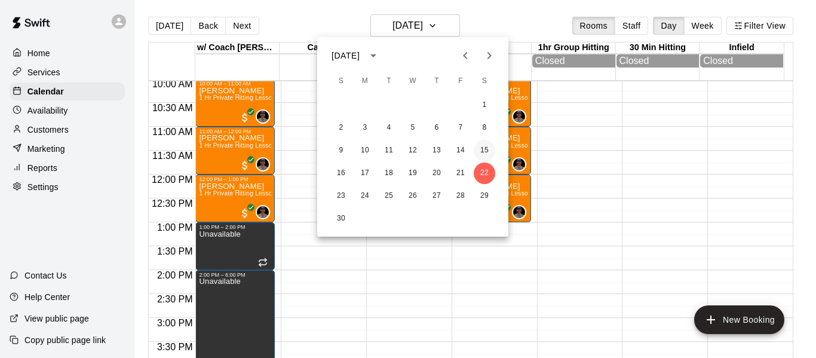
click at [486, 148] on button "15" at bounding box center [485, 151] width 22 height 22
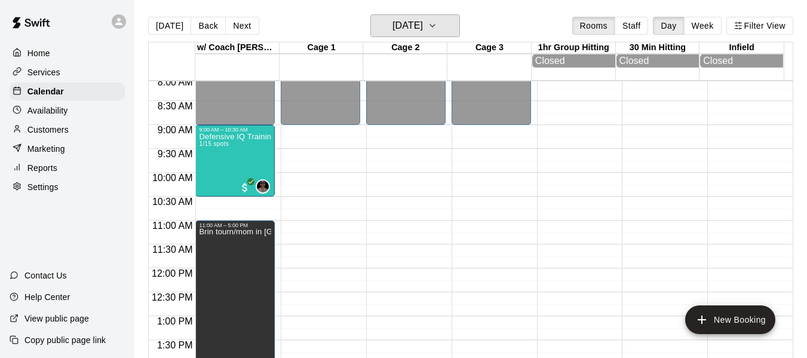
scroll to position [381, 0]
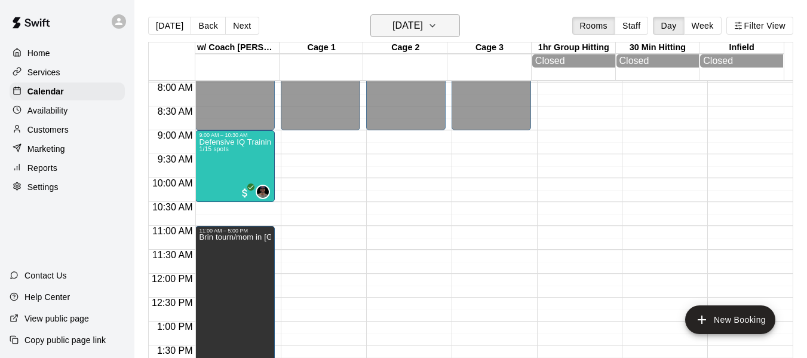
click at [437, 26] on icon "button" at bounding box center [433, 26] width 10 height 14
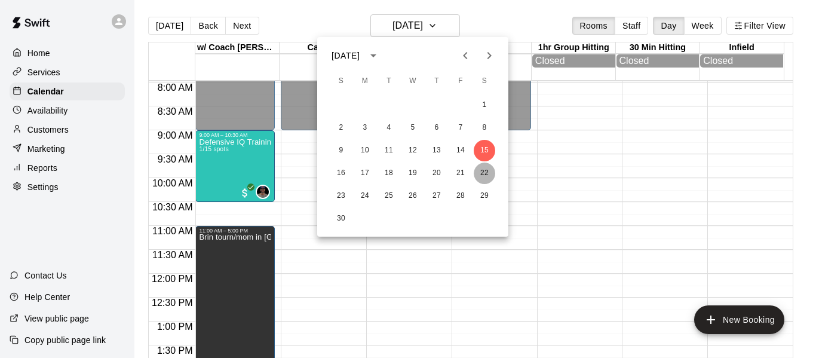
click at [484, 174] on button "22" at bounding box center [485, 173] width 22 height 22
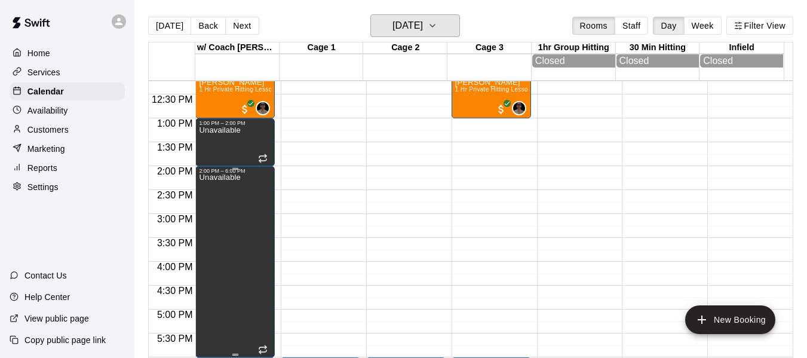
scroll to position [580, 0]
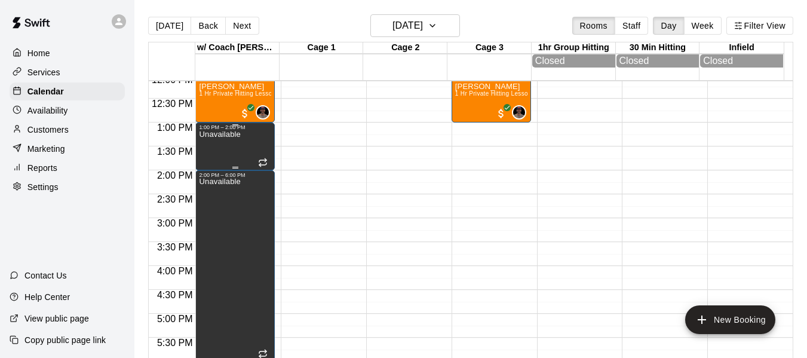
click at [226, 155] on div "Unavailable" at bounding box center [219, 309] width 41 height 358
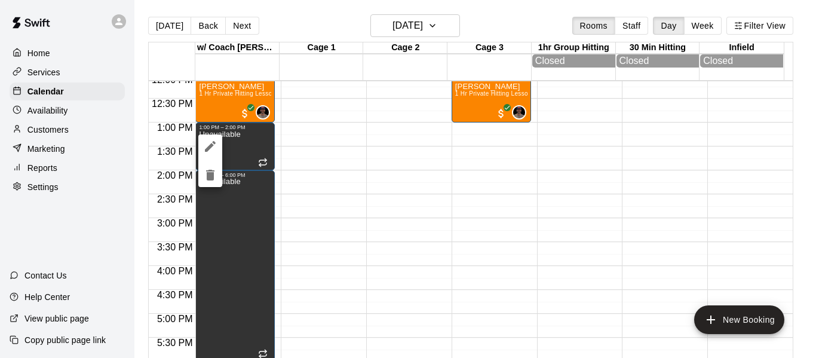
click at [214, 177] on icon "delete" at bounding box center [210, 175] width 14 height 14
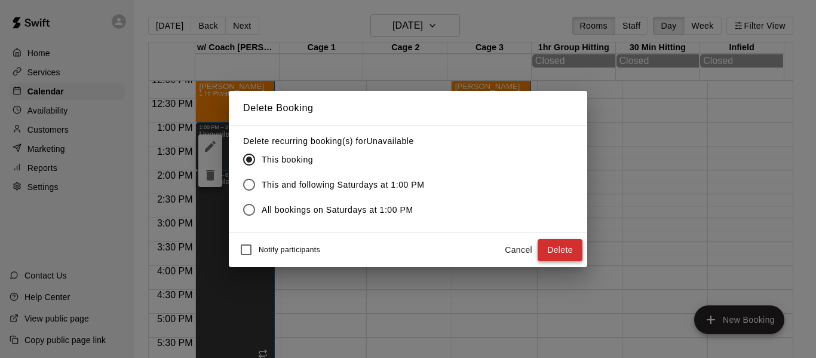
click at [563, 248] on button "Delete" at bounding box center [560, 250] width 45 height 22
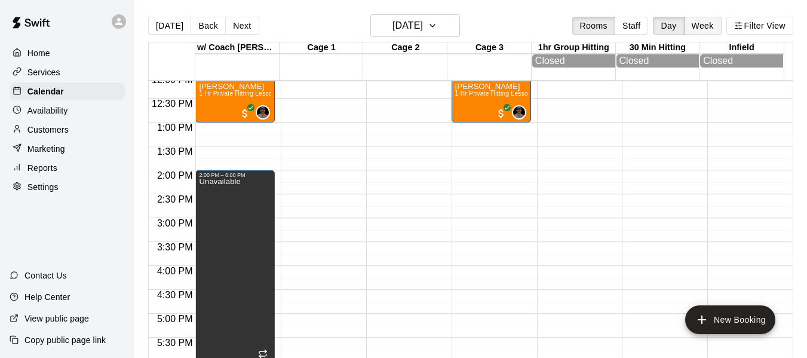
click at [709, 26] on button "Week" at bounding box center [703, 26] width 38 height 18
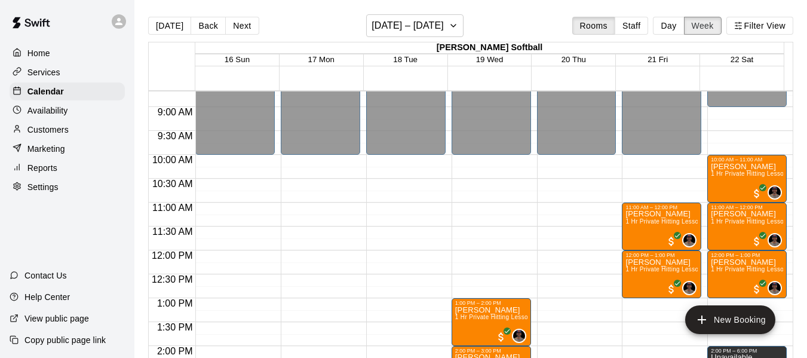
scroll to position [413, 0]
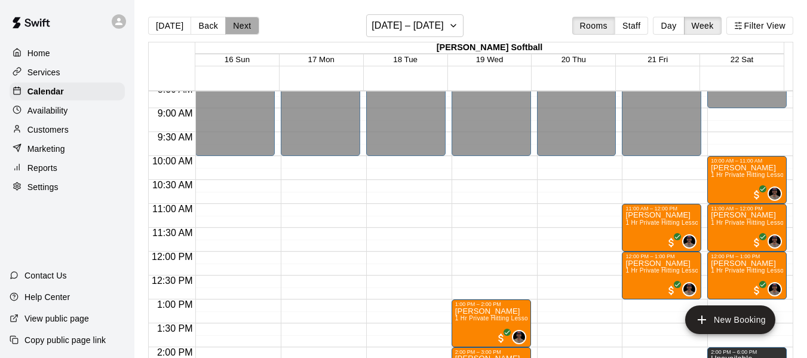
click at [241, 26] on button "Next" at bounding box center [241, 26] width 33 height 18
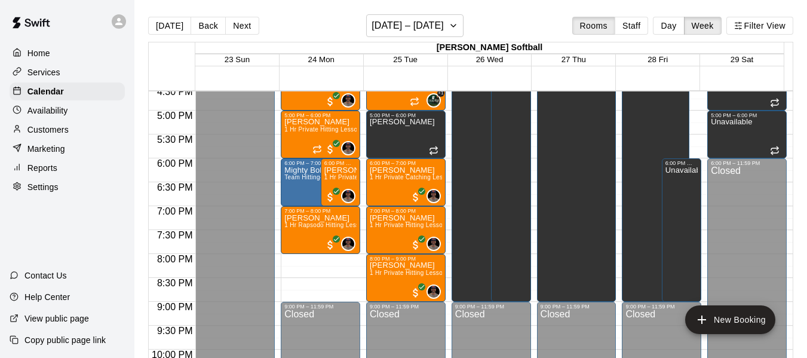
scroll to position [791, 0]
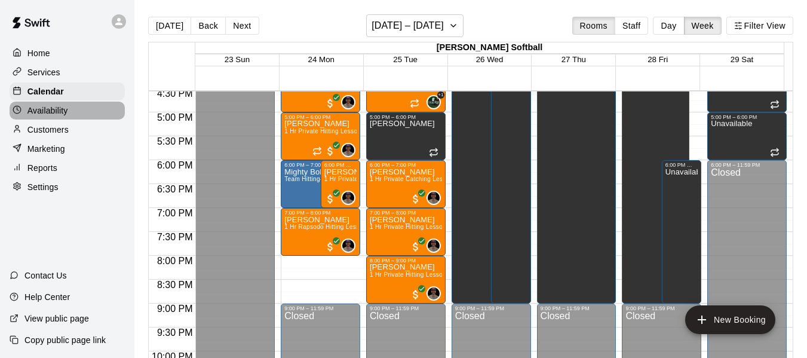
click at [51, 113] on p "Availability" at bounding box center [47, 111] width 41 height 12
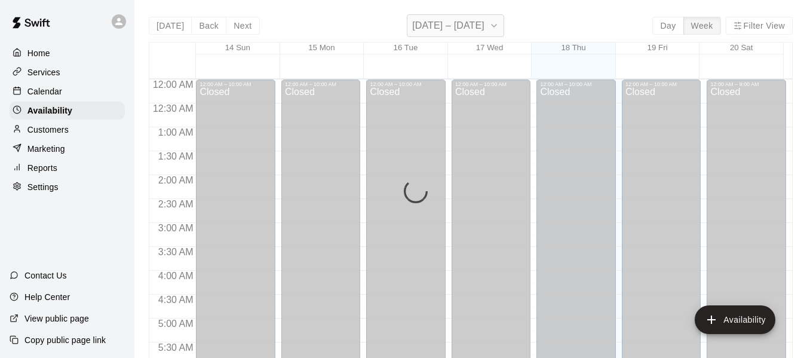
scroll to position [831, 0]
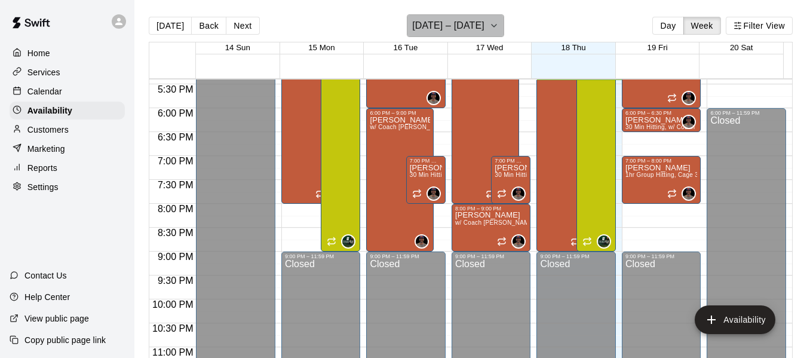
click at [499, 26] on icon "button" at bounding box center [494, 26] width 10 height 14
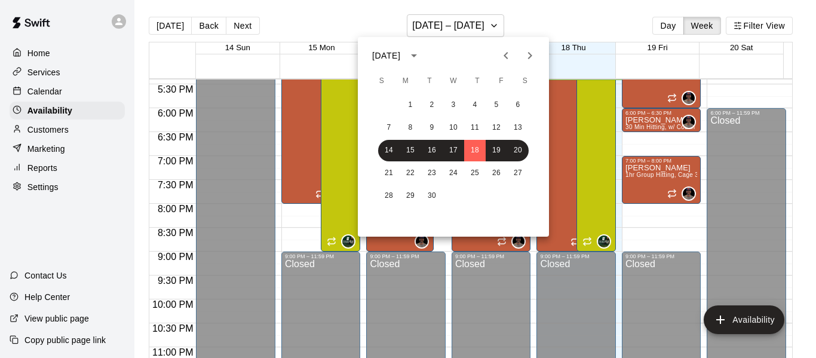
click at [528, 51] on icon "Next month" at bounding box center [530, 55] width 14 height 14
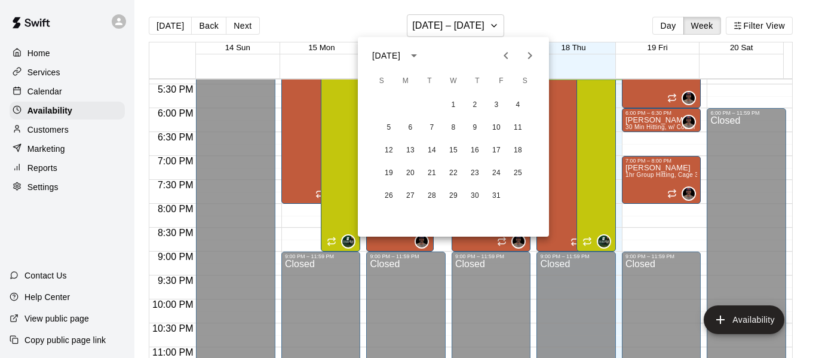
click at [528, 51] on icon "Next month" at bounding box center [530, 55] width 14 height 14
click at [412, 199] on button "24" at bounding box center [411, 196] width 22 height 22
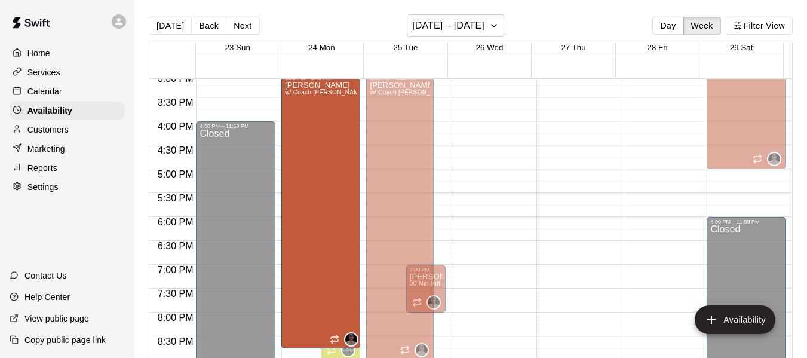
scroll to position [717, 0]
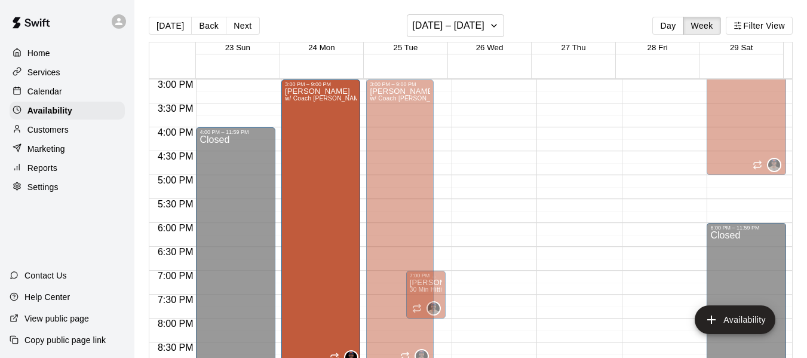
drag, startPoint x: 311, startPoint y: 201, endPoint x: 292, endPoint y: 367, distance: 167.2
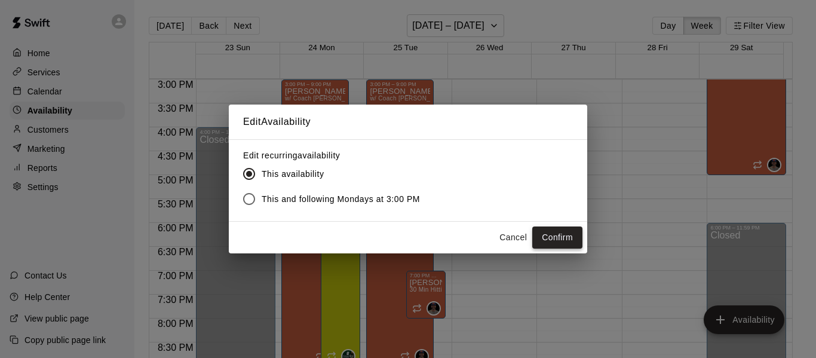
click at [570, 243] on button "Confirm" at bounding box center [557, 237] width 50 height 22
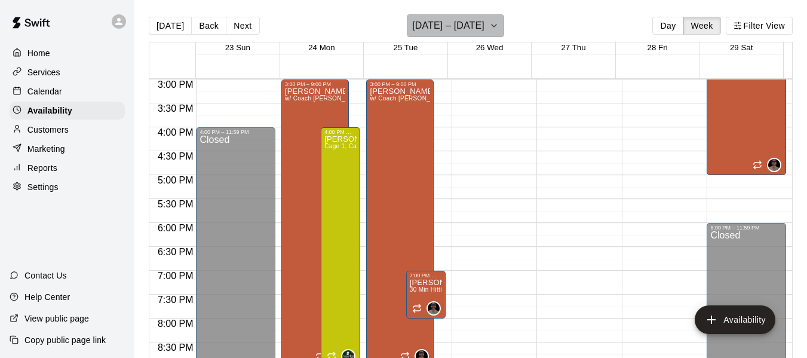
click at [493, 23] on icon "button" at bounding box center [494, 26] width 10 height 14
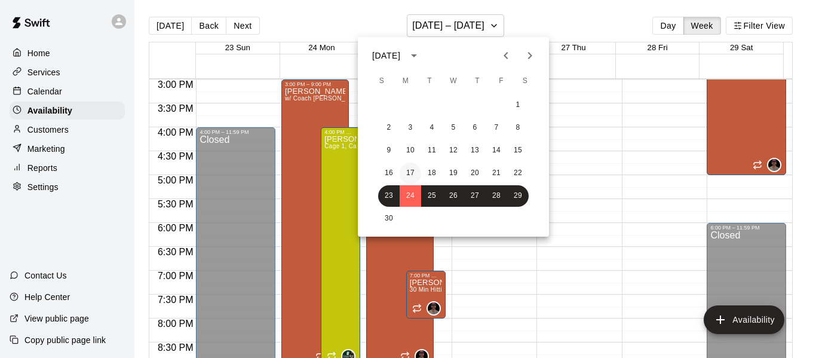
click at [410, 174] on button "17" at bounding box center [411, 173] width 22 height 22
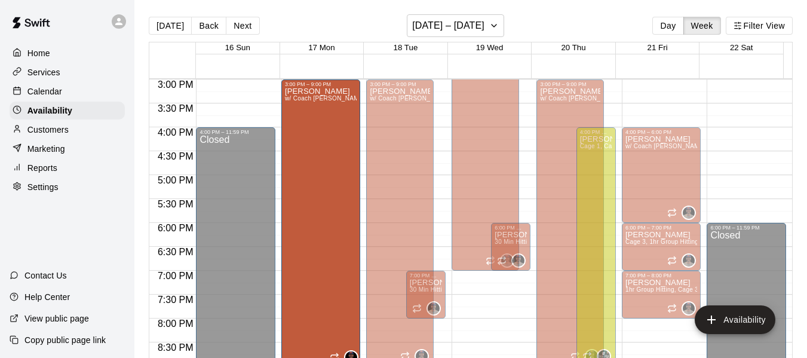
drag, startPoint x: 302, startPoint y: 217, endPoint x: 291, endPoint y: 373, distance: 156.9
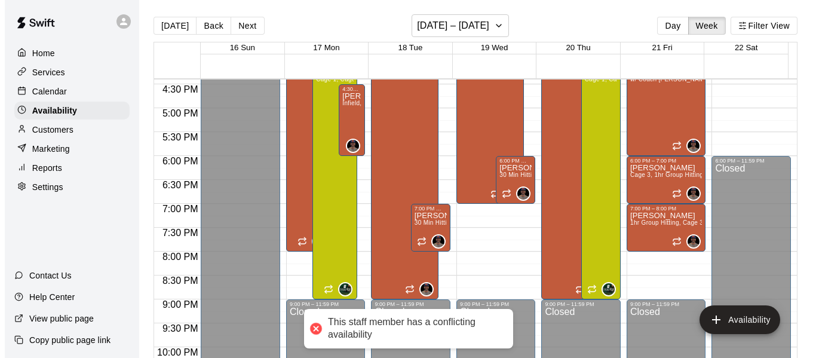
scroll to position [796, 0]
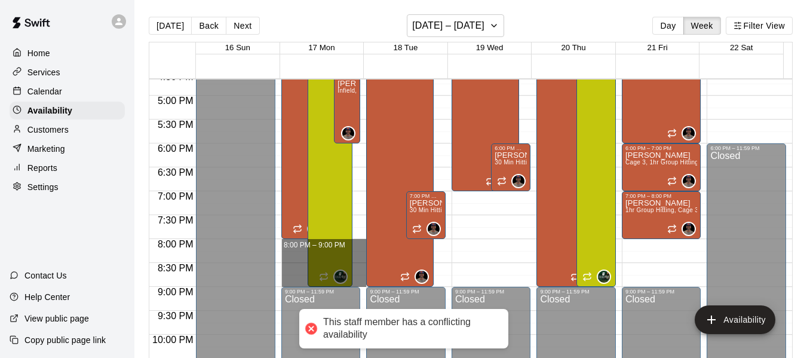
drag, startPoint x: 295, startPoint y: 241, endPoint x: 292, endPoint y: 284, distance: 43.1
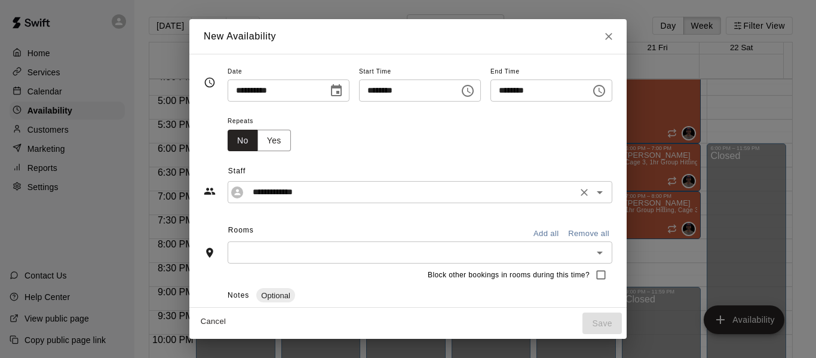
click at [278, 192] on input "**********" at bounding box center [411, 192] width 326 height 15
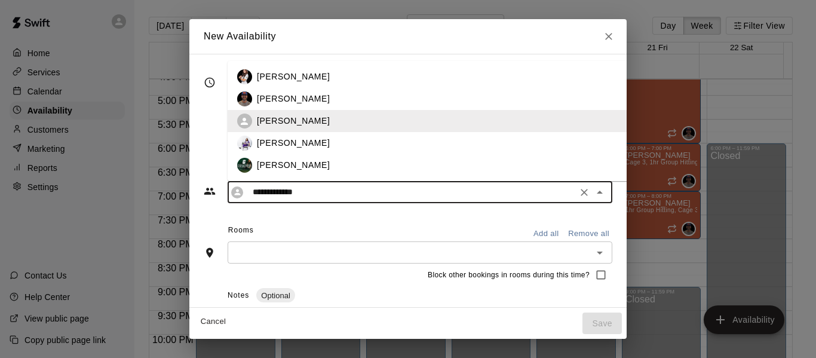
click at [285, 97] on div "[PERSON_NAME]" at bounding box center [457, 99] width 400 height 13
type input "**********"
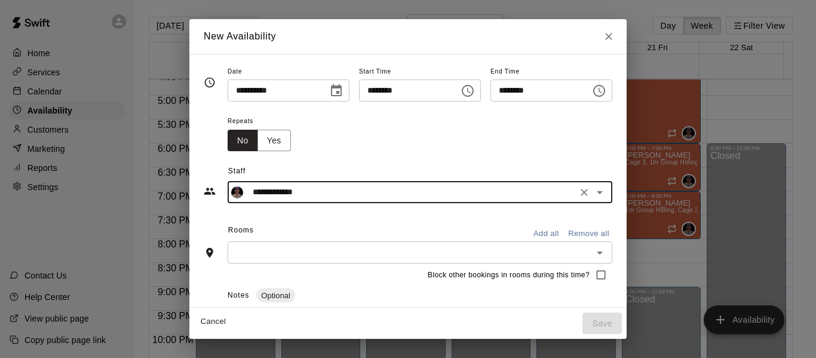
click at [566, 251] on input "text" at bounding box center [410, 252] width 358 height 15
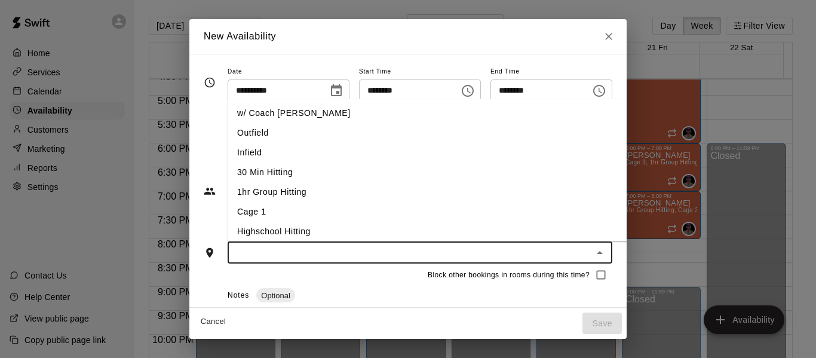
click at [343, 116] on li "w/ Coach [PERSON_NAME]" at bounding box center [447, 113] width 438 height 20
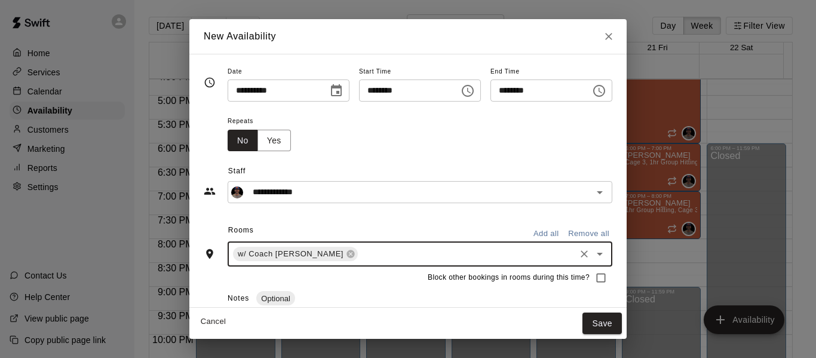
click at [360, 257] on input "text" at bounding box center [467, 254] width 214 height 15
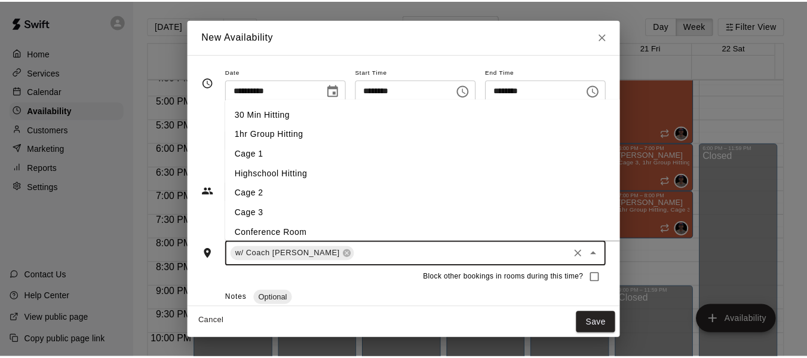
scroll to position [60, 0]
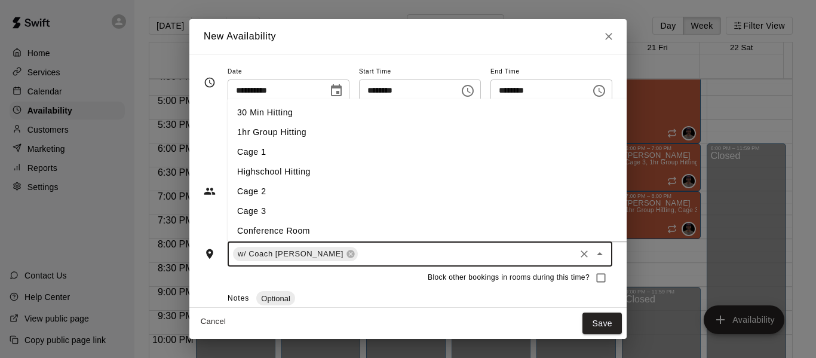
click at [307, 215] on li "Cage 3" at bounding box center [447, 211] width 438 height 20
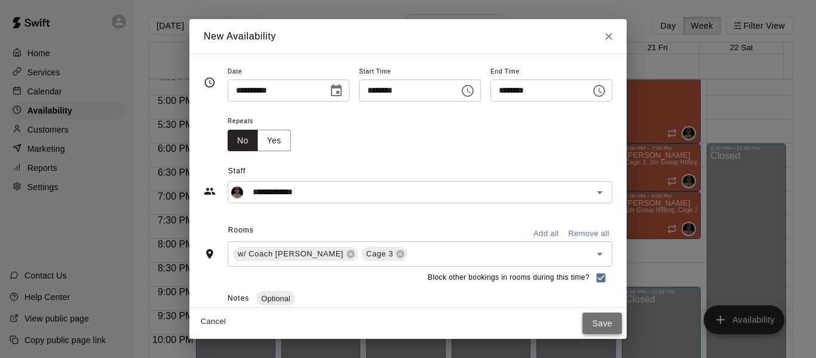
click at [622, 326] on button "Save" at bounding box center [601, 323] width 39 height 22
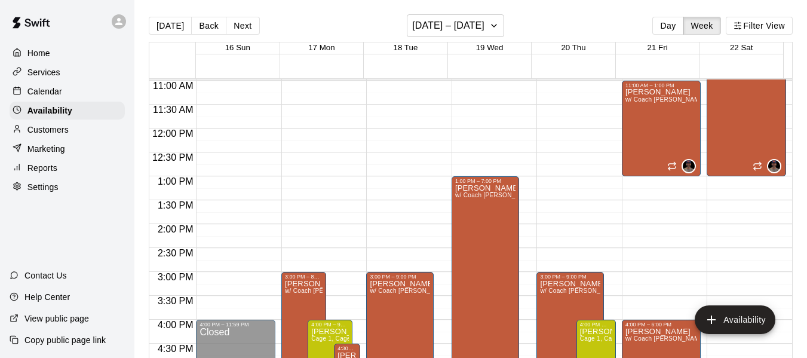
scroll to position [517, 0]
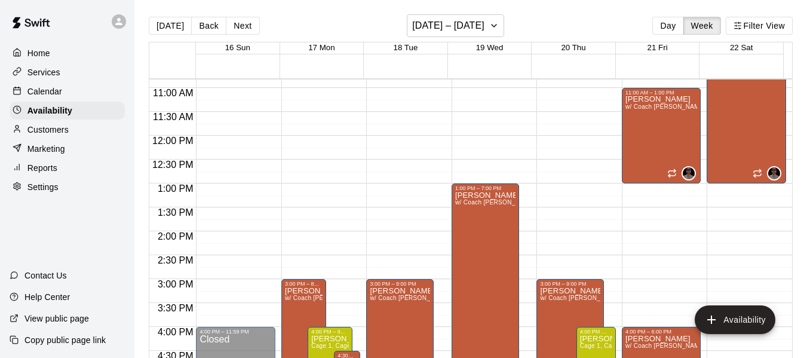
click at [57, 92] on p "Calendar" at bounding box center [44, 91] width 35 height 12
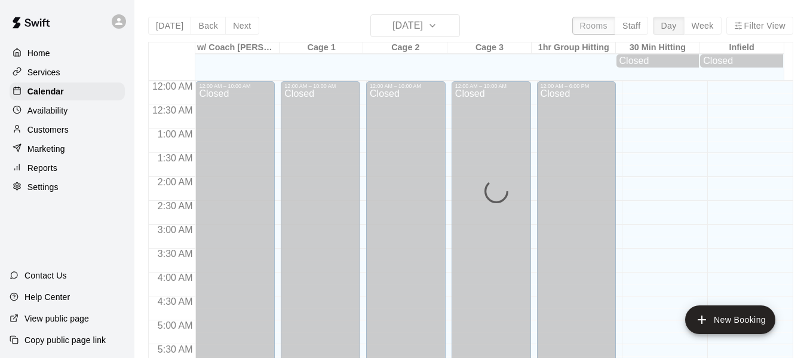
scroll to position [819, 0]
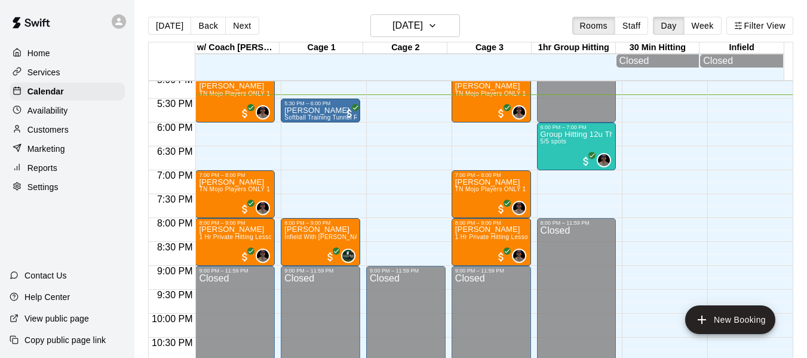
click at [492, 22] on div "[DATE] Back [DATE][DATE] Rooms Staff Day Week Filter View" at bounding box center [470, 27] width 645 height 27
click at [437, 20] on icon "button" at bounding box center [433, 26] width 10 height 14
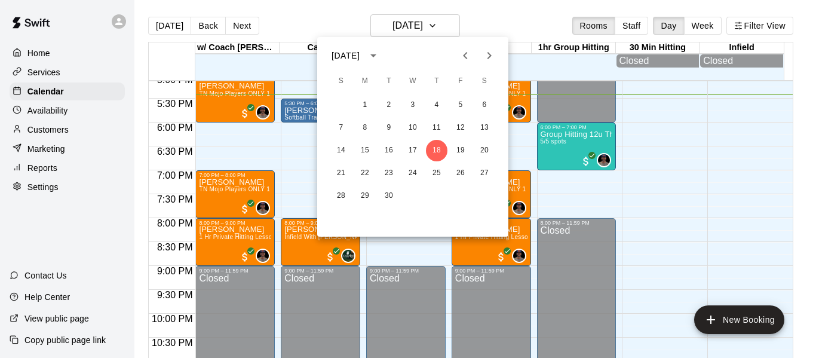
click at [486, 57] on icon "Next month" at bounding box center [489, 55] width 14 height 14
click at [488, 55] on icon "Next month" at bounding box center [489, 55] width 14 height 14
click at [363, 196] on button "24" at bounding box center [365, 196] width 22 height 22
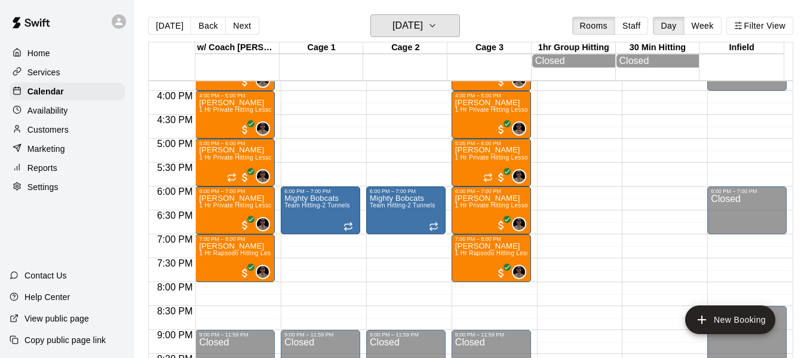
scroll to position [759, 0]
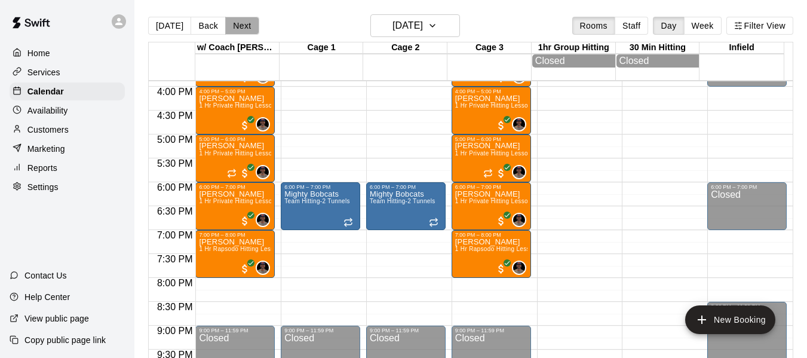
click at [247, 23] on button "Next" at bounding box center [241, 26] width 33 height 18
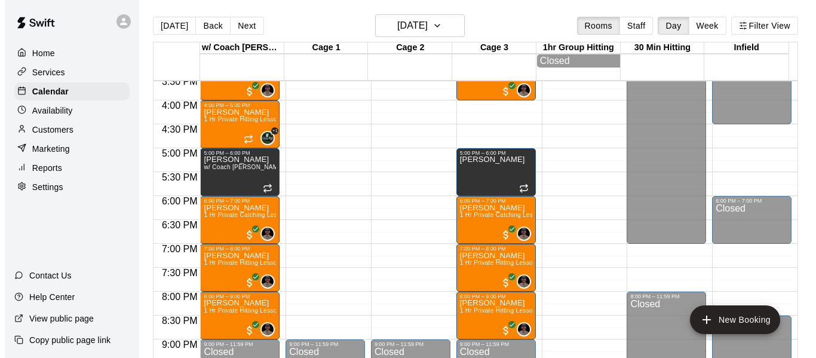
scroll to position [739, 0]
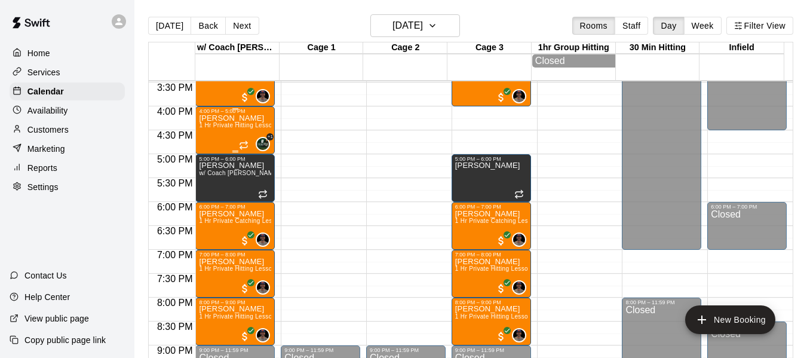
click at [229, 128] on span "1 Hr Private Hitting Lesson Ages [DEMOGRAPHIC_DATA] And Older" at bounding box center [296, 125] width 195 height 7
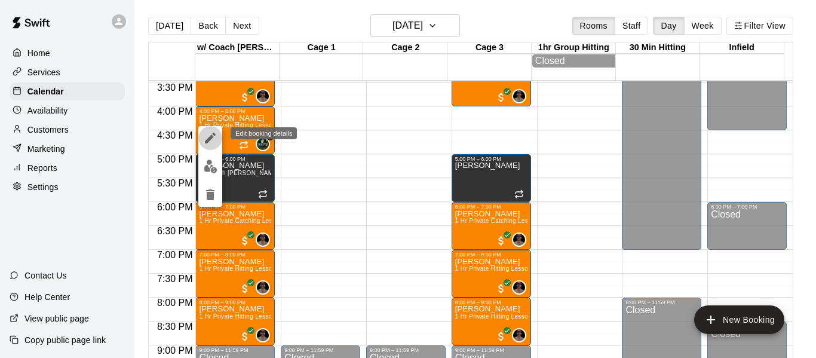
click at [209, 139] on icon "edit" at bounding box center [210, 138] width 11 height 11
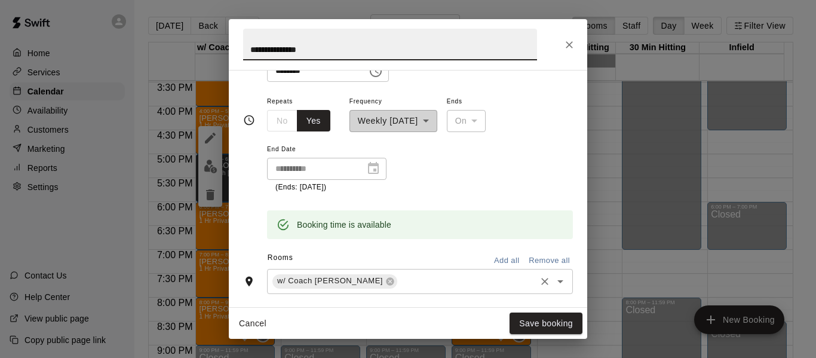
scroll to position [179, 0]
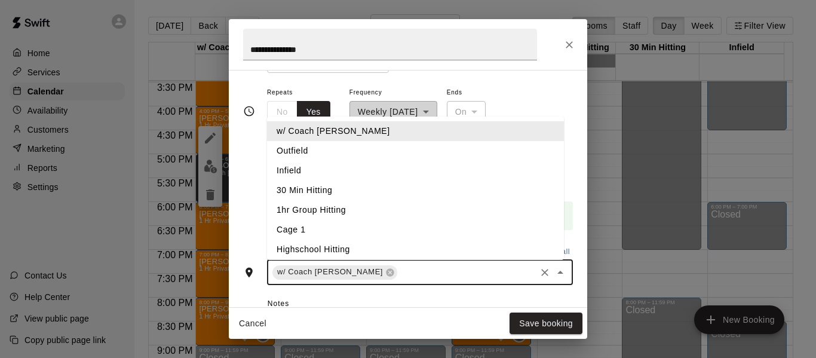
click at [399, 277] on input "text" at bounding box center [466, 272] width 135 height 15
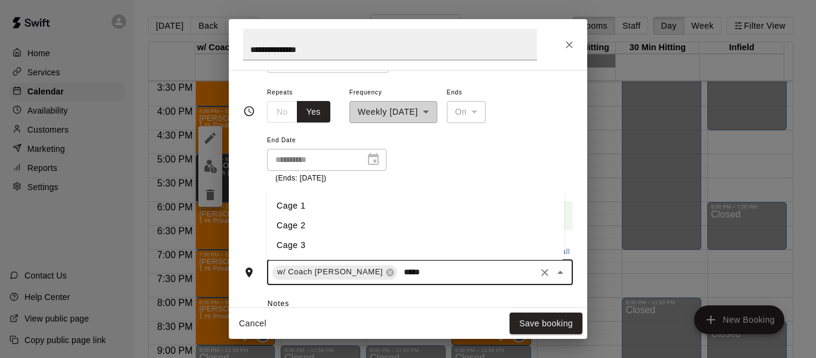
type input "******"
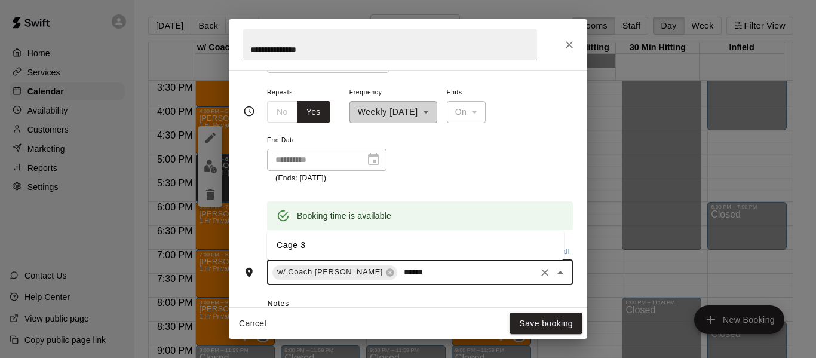
click at [320, 245] on li "Cage 3" at bounding box center [415, 245] width 297 height 20
click at [539, 320] on button "Save booking" at bounding box center [546, 323] width 73 height 22
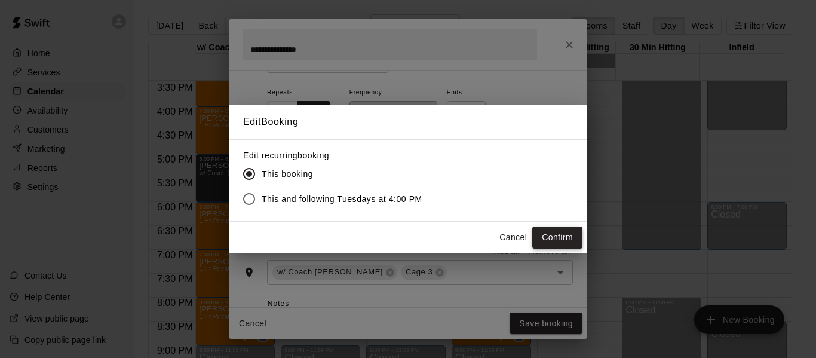
click at [561, 228] on button "Confirm" at bounding box center [557, 237] width 50 height 22
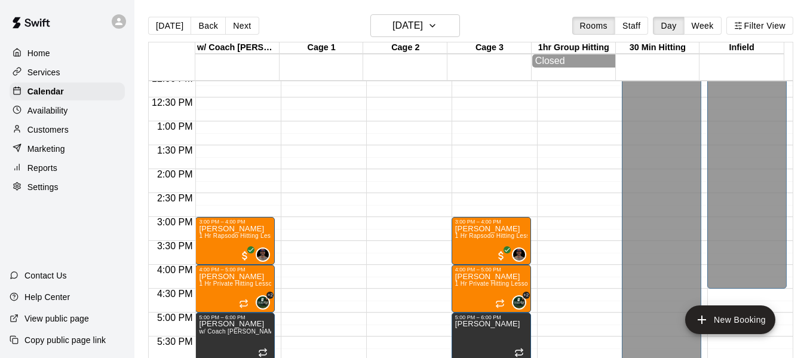
scroll to position [580, 0]
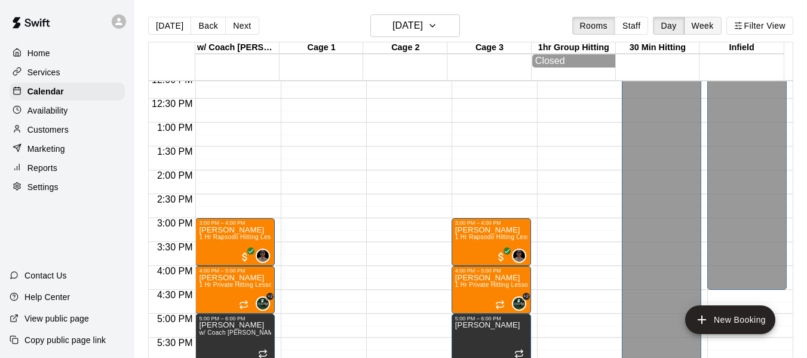
click at [700, 27] on button "Week" at bounding box center [703, 26] width 38 height 18
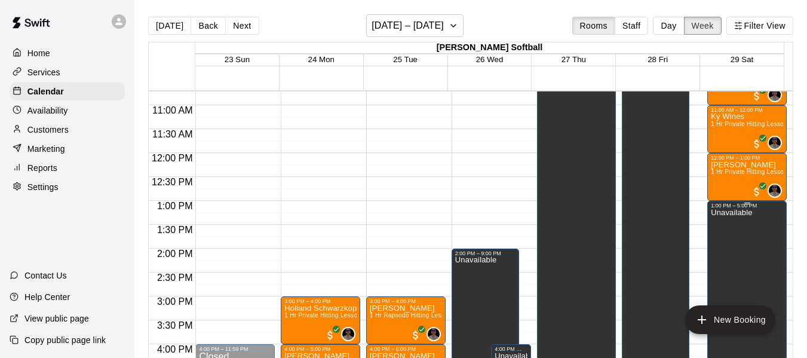
scroll to position [515, 0]
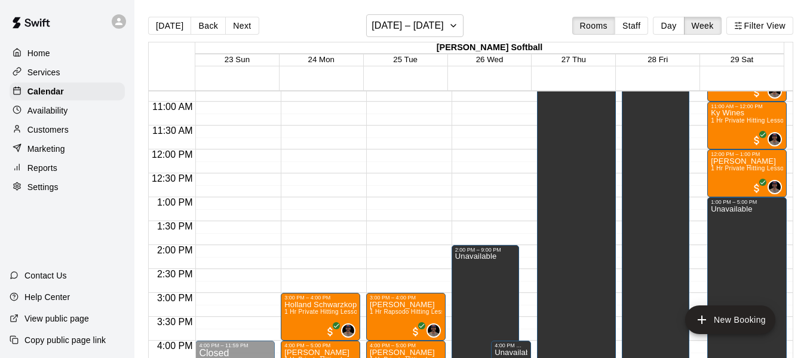
click at [69, 111] on div "Availability" at bounding box center [67, 111] width 115 height 18
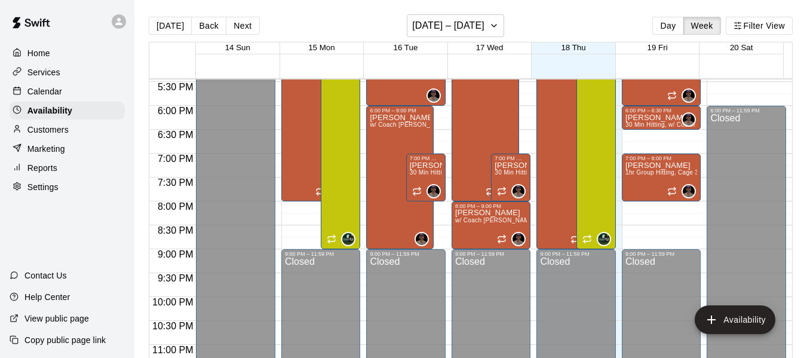
scroll to position [834, 0]
click at [501, 24] on button "[DATE] – [DATE]" at bounding box center [455, 25] width 97 height 23
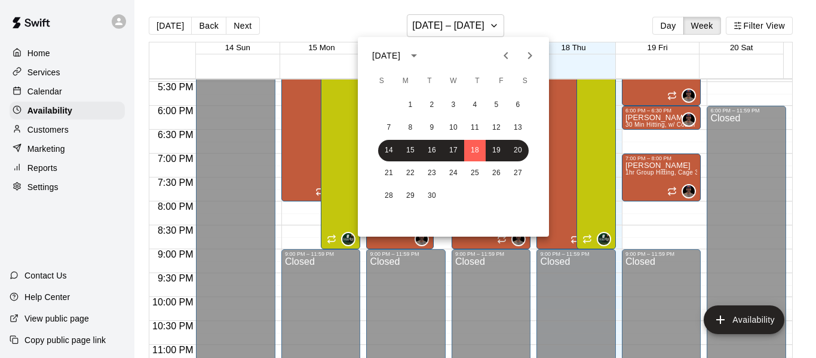
click at [532, 53] on icon "Next month" at bounding box center [530, 55] width 14 height 14
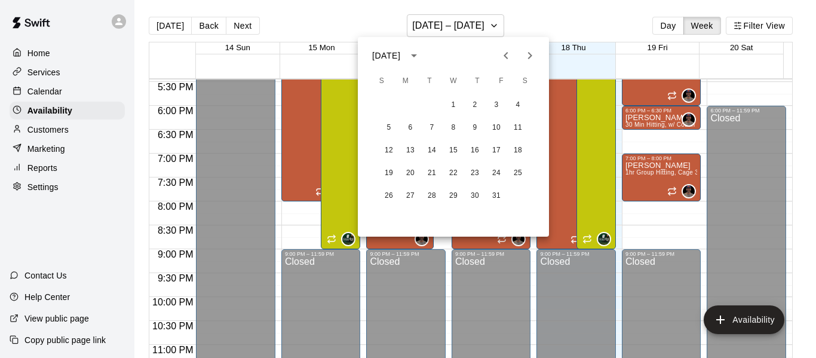
click at [532, 53] on icon "Next month" at bounding box center [530, 55] width 14 height 14
click at [513, 197] on button "29" at bounding box center [518, 196] width 22 height 22
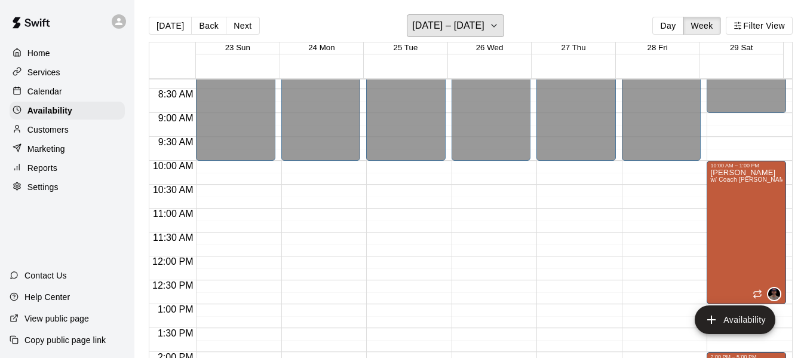
scroll to position [396, 0]
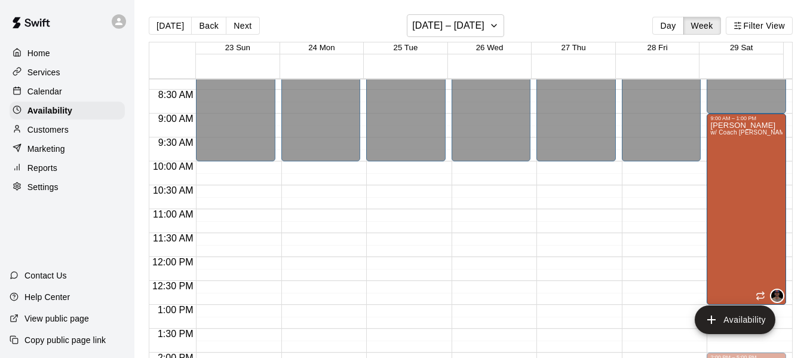
drag, startPoint x: 739, startPoint y: 164, endPoint x: 735, endPoint y: 120, distance: 44.3
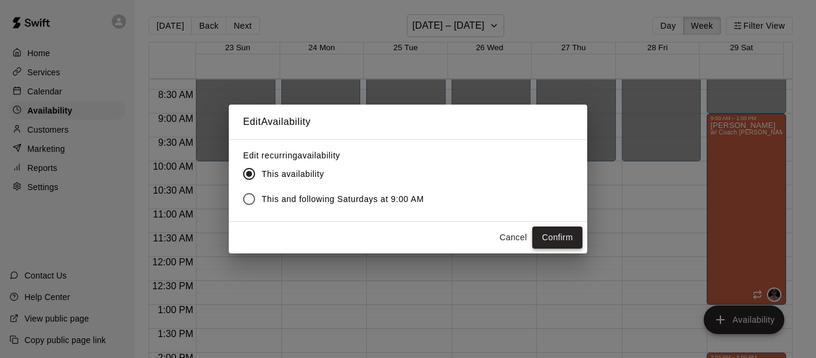
click at [556, 236] on button "Confirm" at bounding box center [557, 237] width 50 height 22
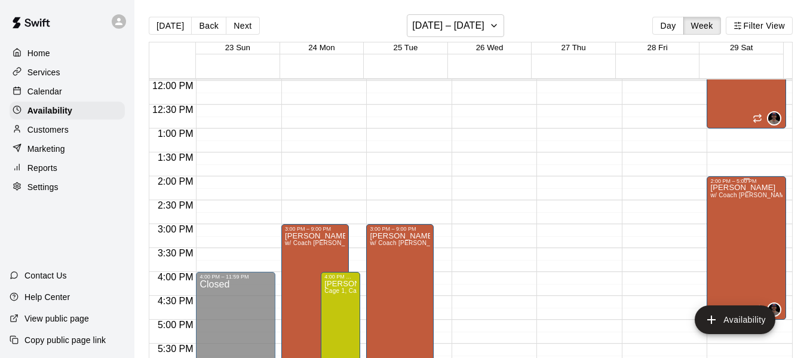
scroll to position [575, 0]
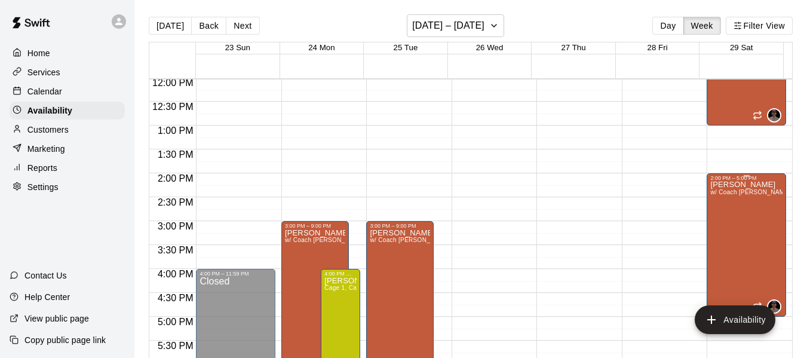
click at [722, 235] on div "[PERSON_NAME] w/ Coach [PERSON_NAME], Cage 3" at bounding box center [746, 360] width 72 height 358
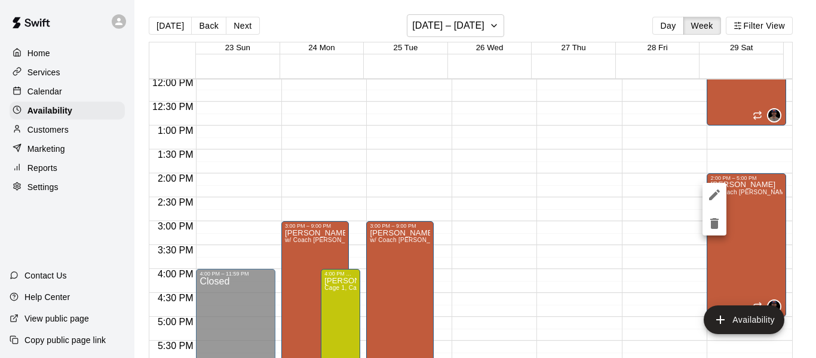
click at [713, 222] on icon "delete" at bounding box center [714, 223] width 8 height 11
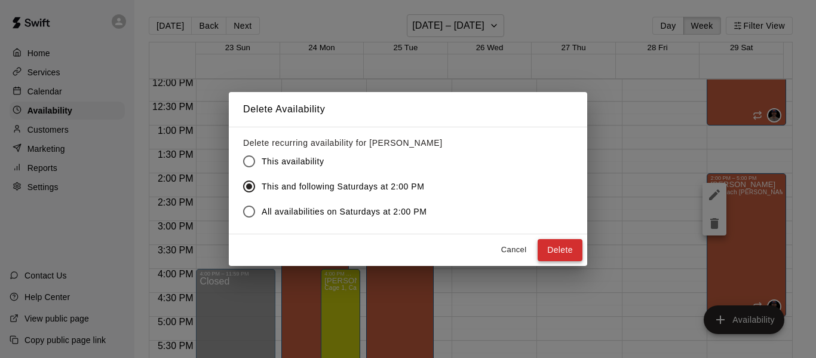
click at [543, 246] on button "Delete" at bounding box center [560, 250] width 45 height 22
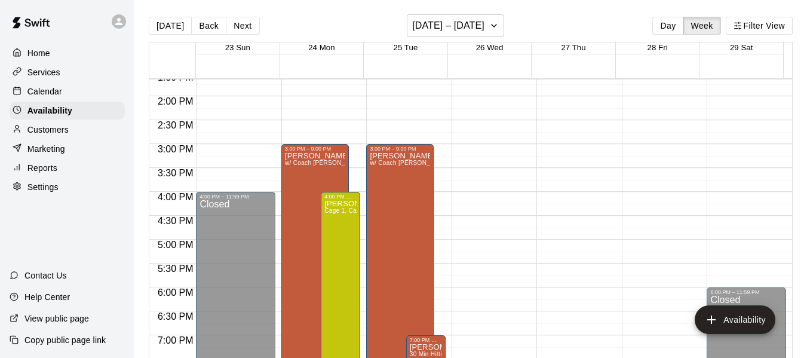
scroll to position [754, 0]
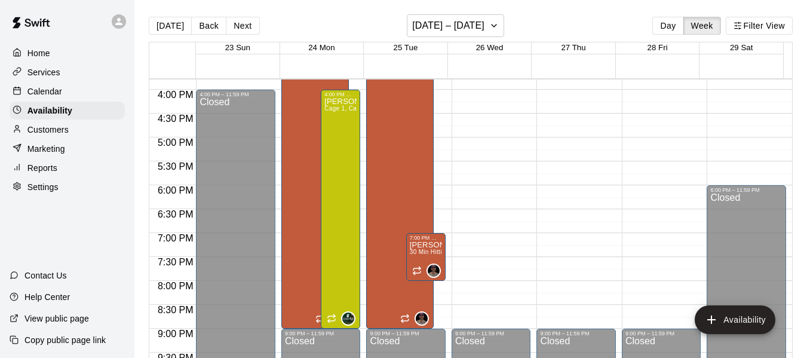
click at [66, 95] on div "Calendar" at bounding box center [67, 91] width 115 height 18
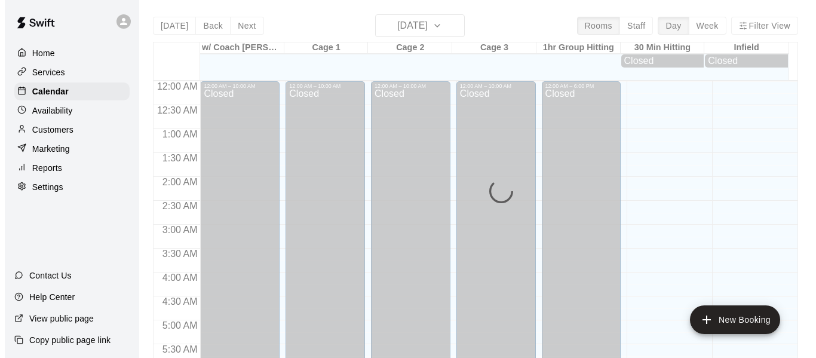
scroll to position [819, 0]
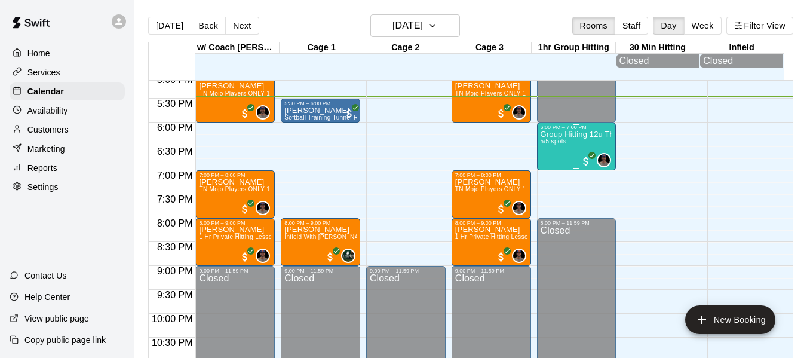
click at [554, 134] on p "Group Hitting 12u Through Middle School" at bounding box center [577, 134] width 72 height 0
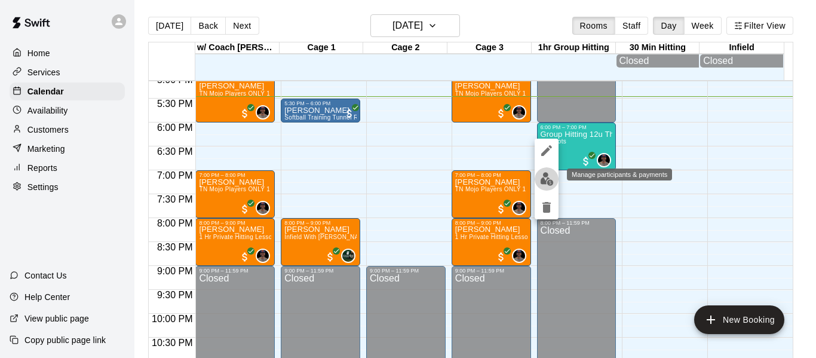
click at [547, 180] on img "edit" at bounding box center [547, 179] width 14 height 14
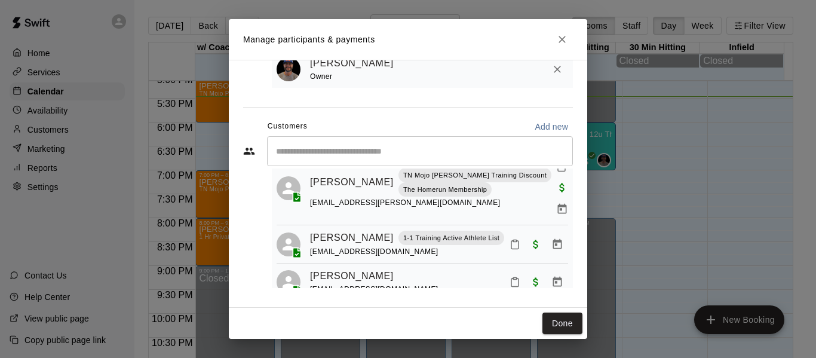
scroll to position [177, 0]
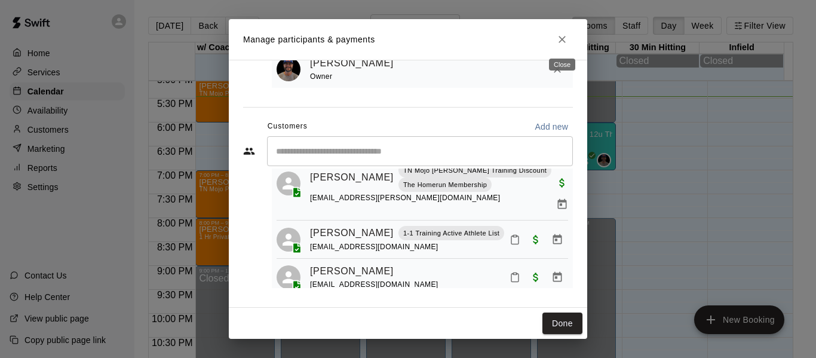
click at [556, 39] on button "Close" at bounding box center [562, 40] width 22 height 22
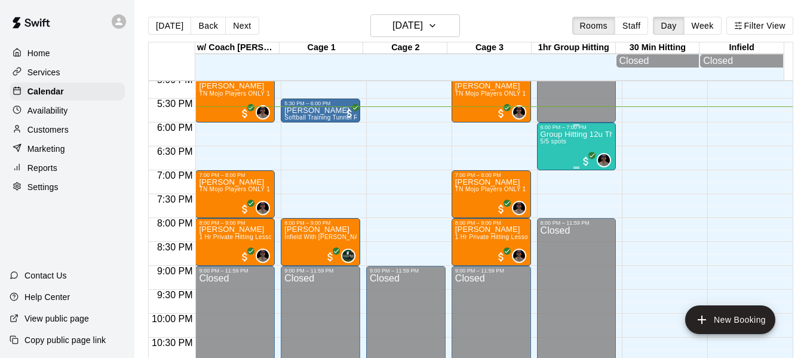
click at [572, 134] on p "Group Hitting 12u Through Middle School" at bounding box center [577, 134] width 72 height 0
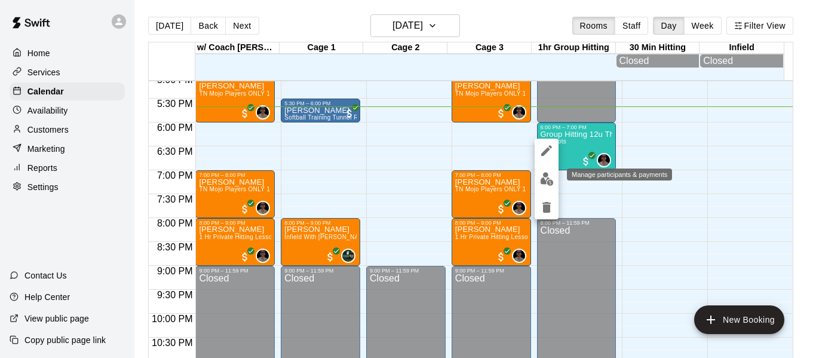
click at [549, 186] on button "edit" at bounding box center [547, 178] width 24 height 23
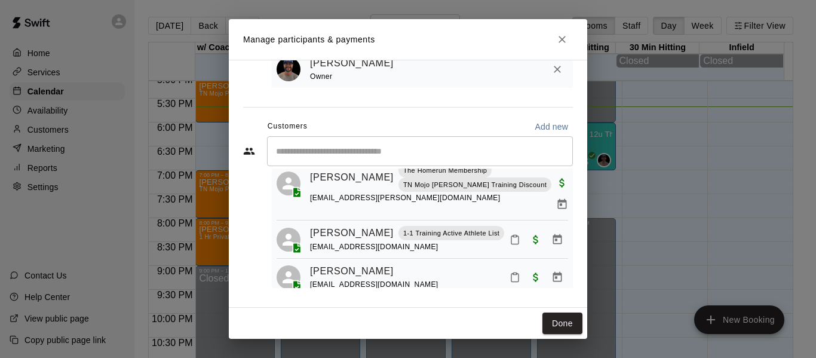
click at [562, 43] on icon "Close" at bounding box center [562, 39] width 12 height 12
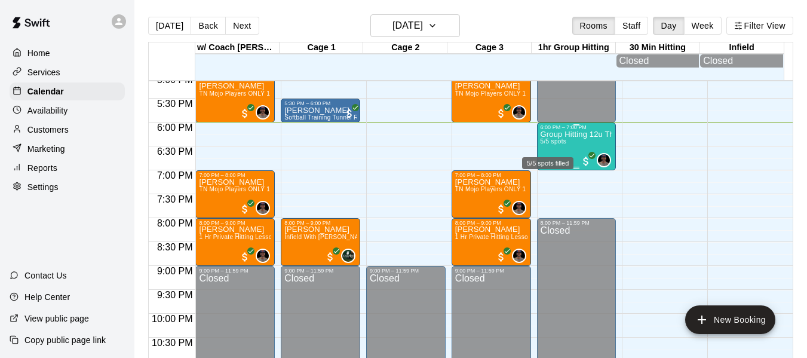
click at [546, 143] on span "5/5 spots" at bounding box center [554, 141] width 26 height 7
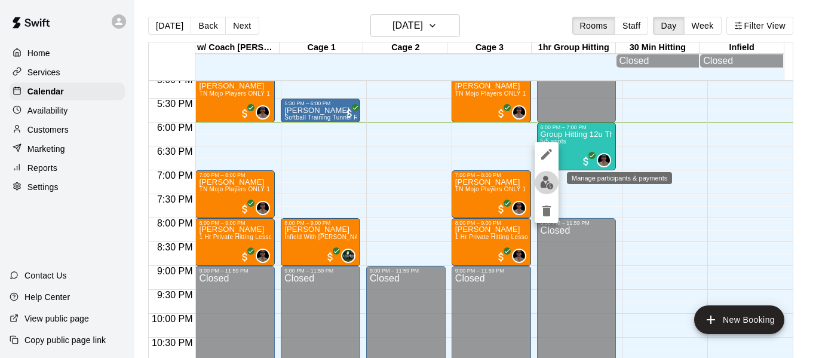
click at [544, 182] on img "edit" at bounding box center [547, 183] width 14 height 14
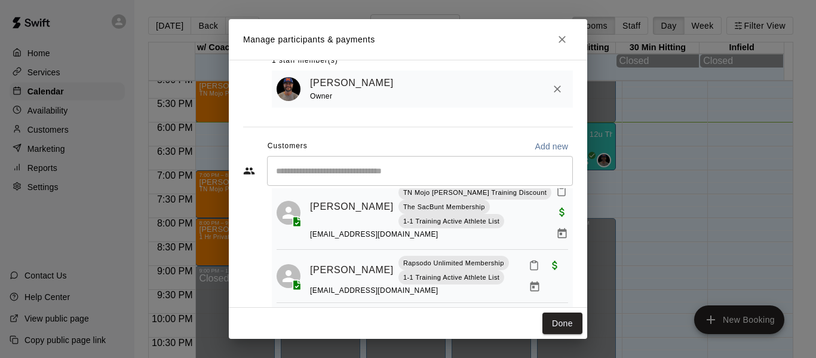
scroll to position [20, 0]
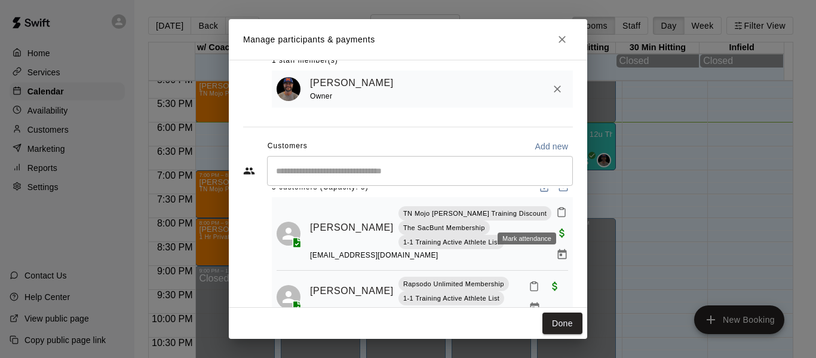
click at [556, 216] on icon "Mark attendance" at bounding box center [561, 212] width 11 height 11
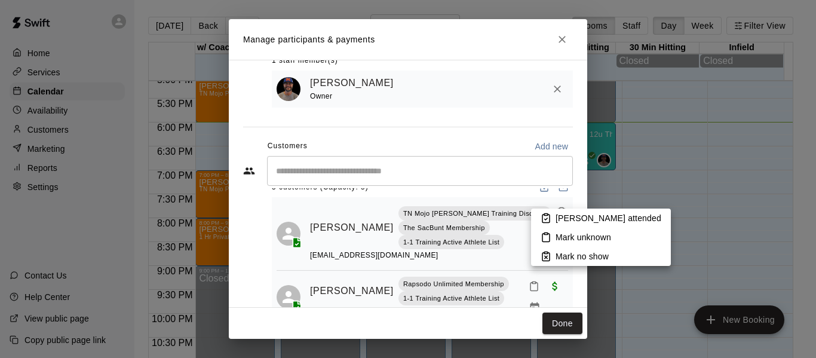
click at [553, 219] on li "[PERSON_NAME] attended" at bounding box center [601, 217] width 140 height 19
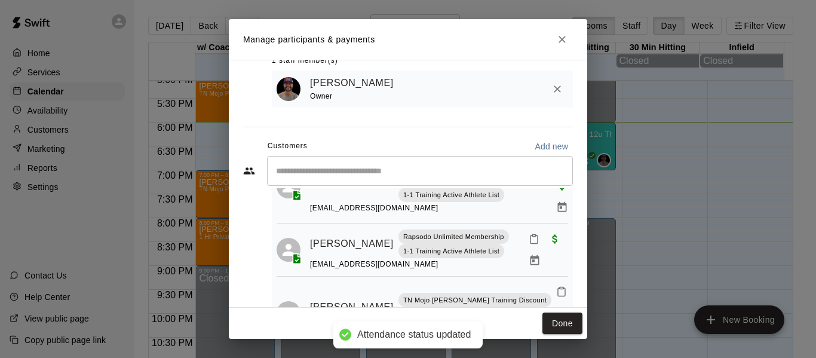
scroll to position [79, 0]
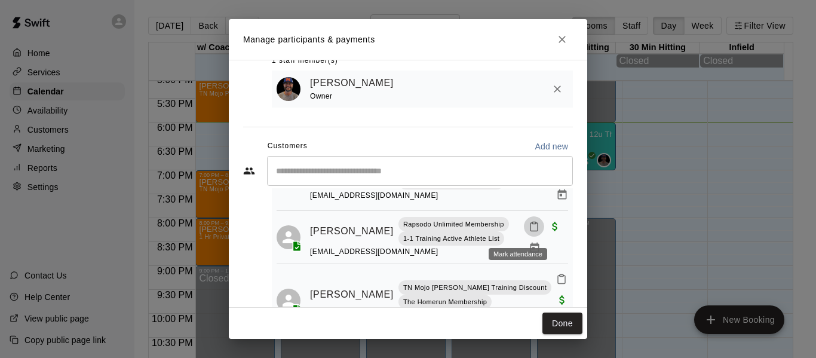
click at [532, 224] on rect "Mark attendance" at bounding box center [534, 223] width 4 height 2
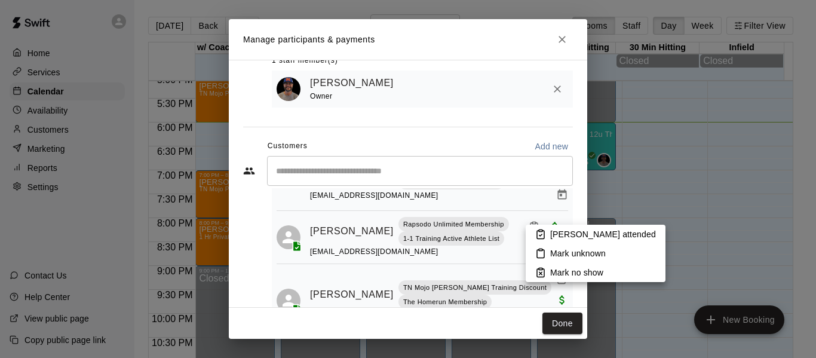
click at [559, 234] on p "[PERSON_NAME] attended" at bounding box center [603, 234] width 106 height 12
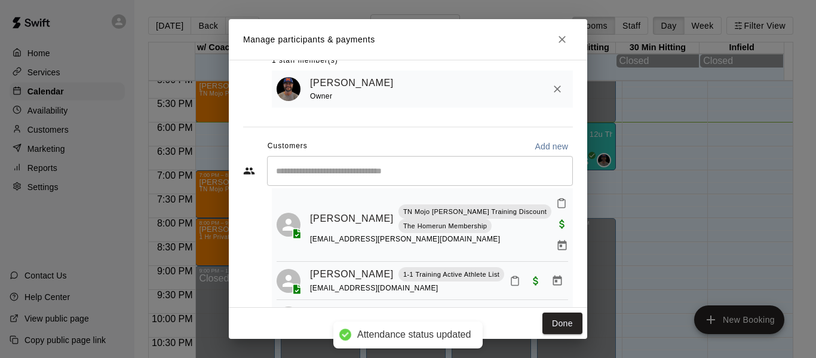
scroll to position [159, 0]
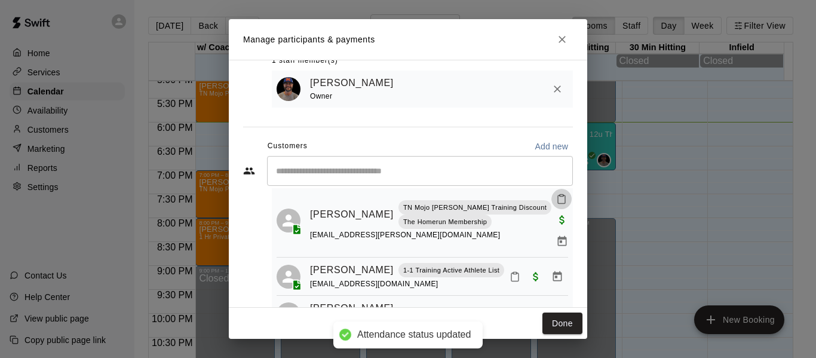
click at [556, 204] on icon "Mark attendance" at bounding box center [561, 199] width 11 height 11
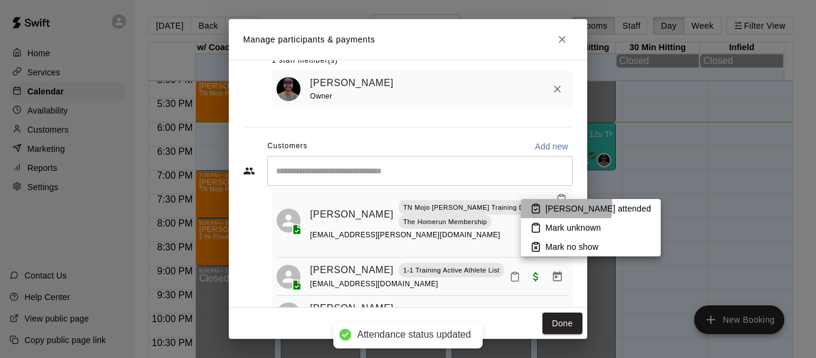
click at [544, 206] on li "[PERSON_NAME] attended" at bounding box center [591, 208] width 140 height 19
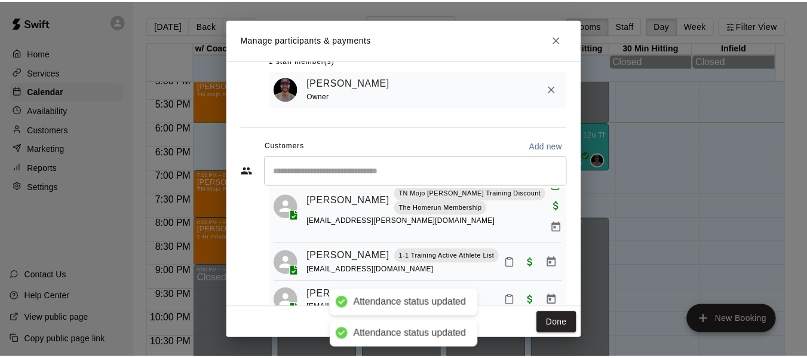
scroll to position [177, 0]
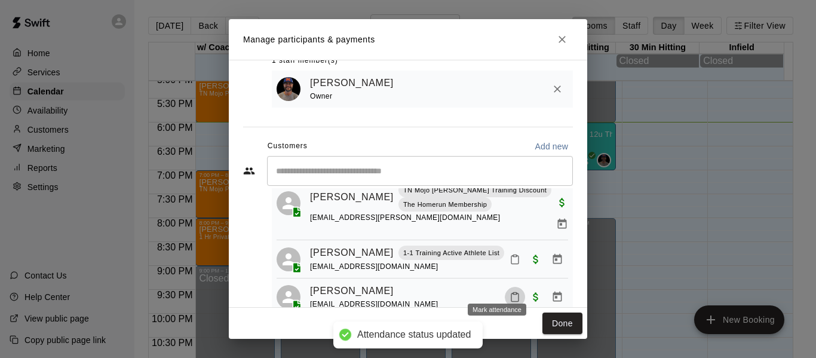
click at [510, 291] on icon "Mark attendance" at bounding box center [515, 296] width 11 height 11
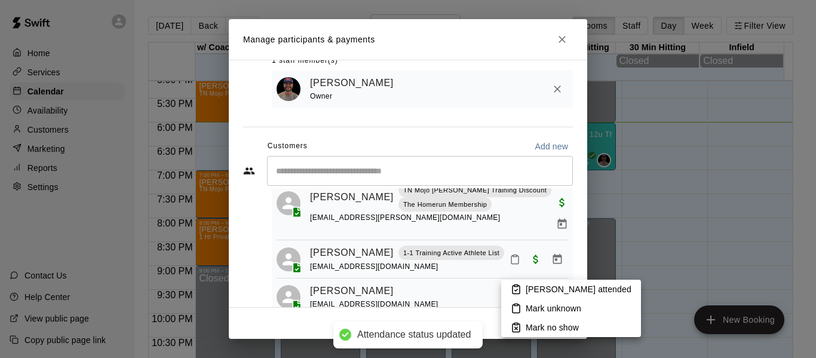
click at [539, 292] on p "[PERSON_NAME] attended" at bounding box center [579, 289] width 106 height 12
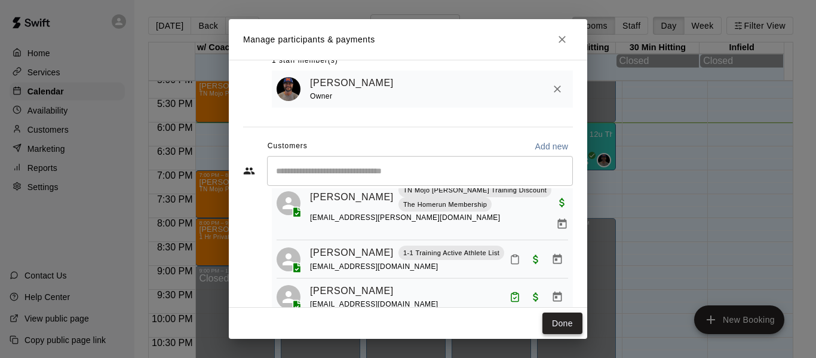
click at [552, 325] on button "Done" at bounding box center [562, 323] width 40 height 22
